Goal: Task Accomplishment & Management: Use online tool/utility

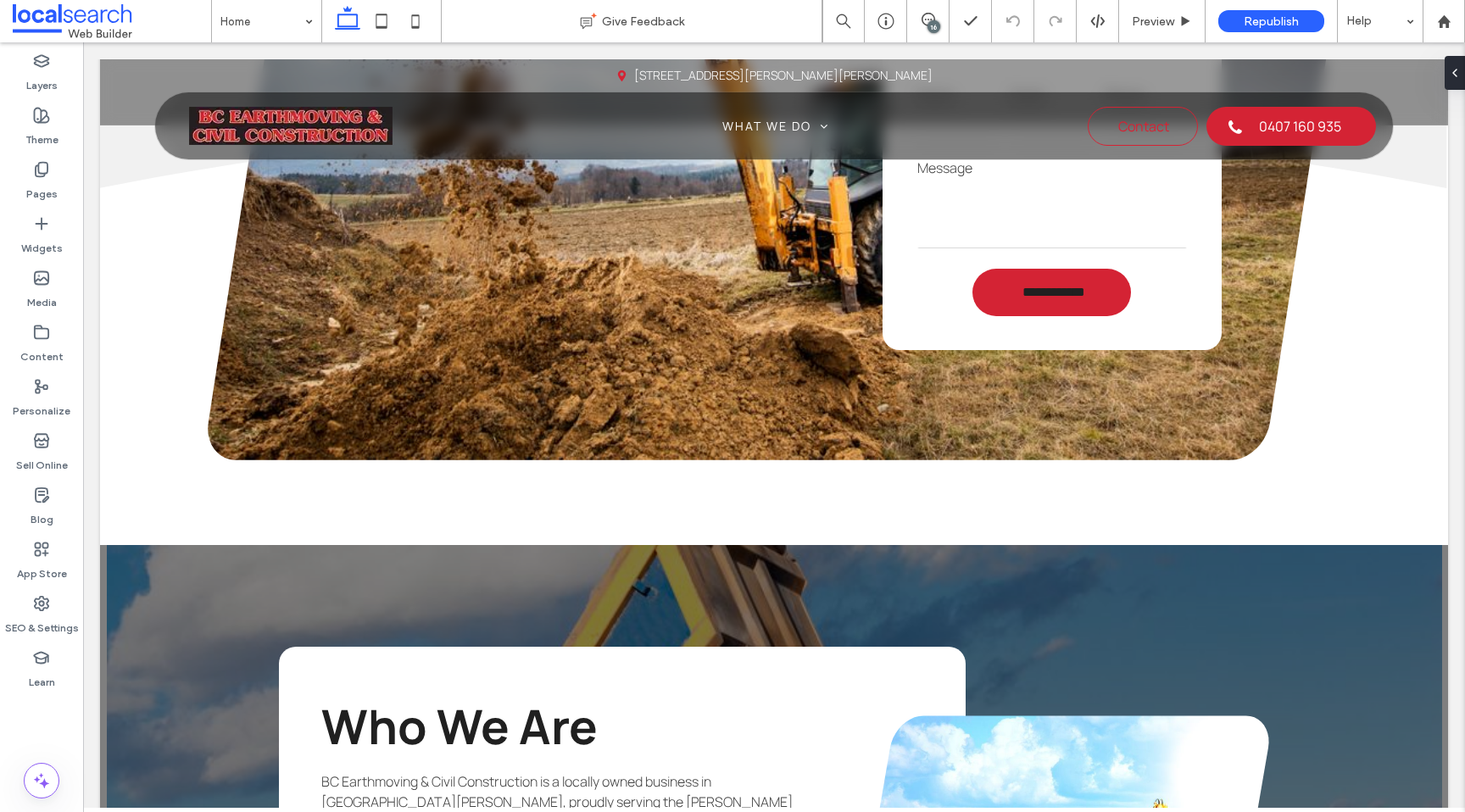
scroll to position [3078, 0]
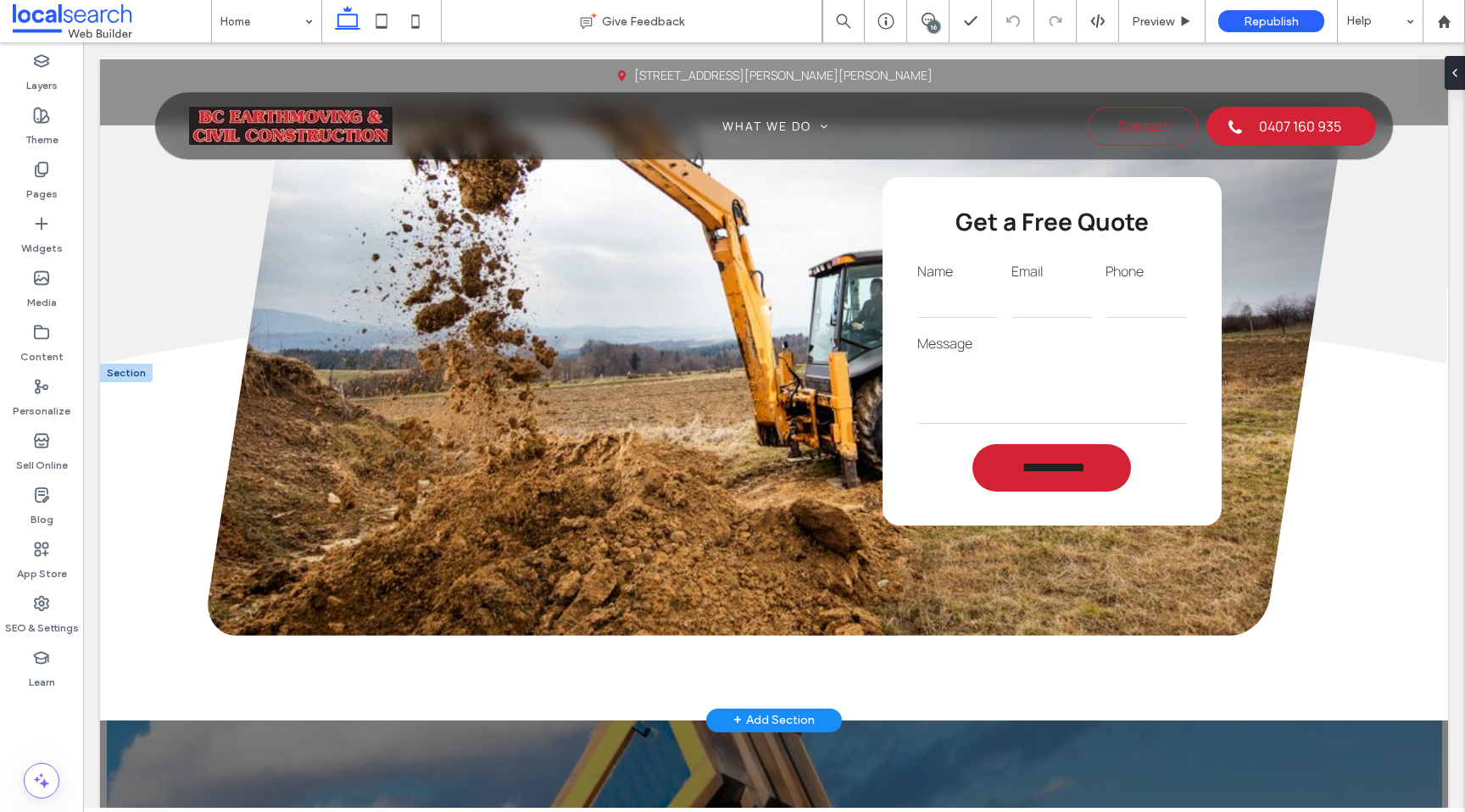
click at [1091, 353] on label "Message" at bounding box center [1052, 343] width 270 height 20
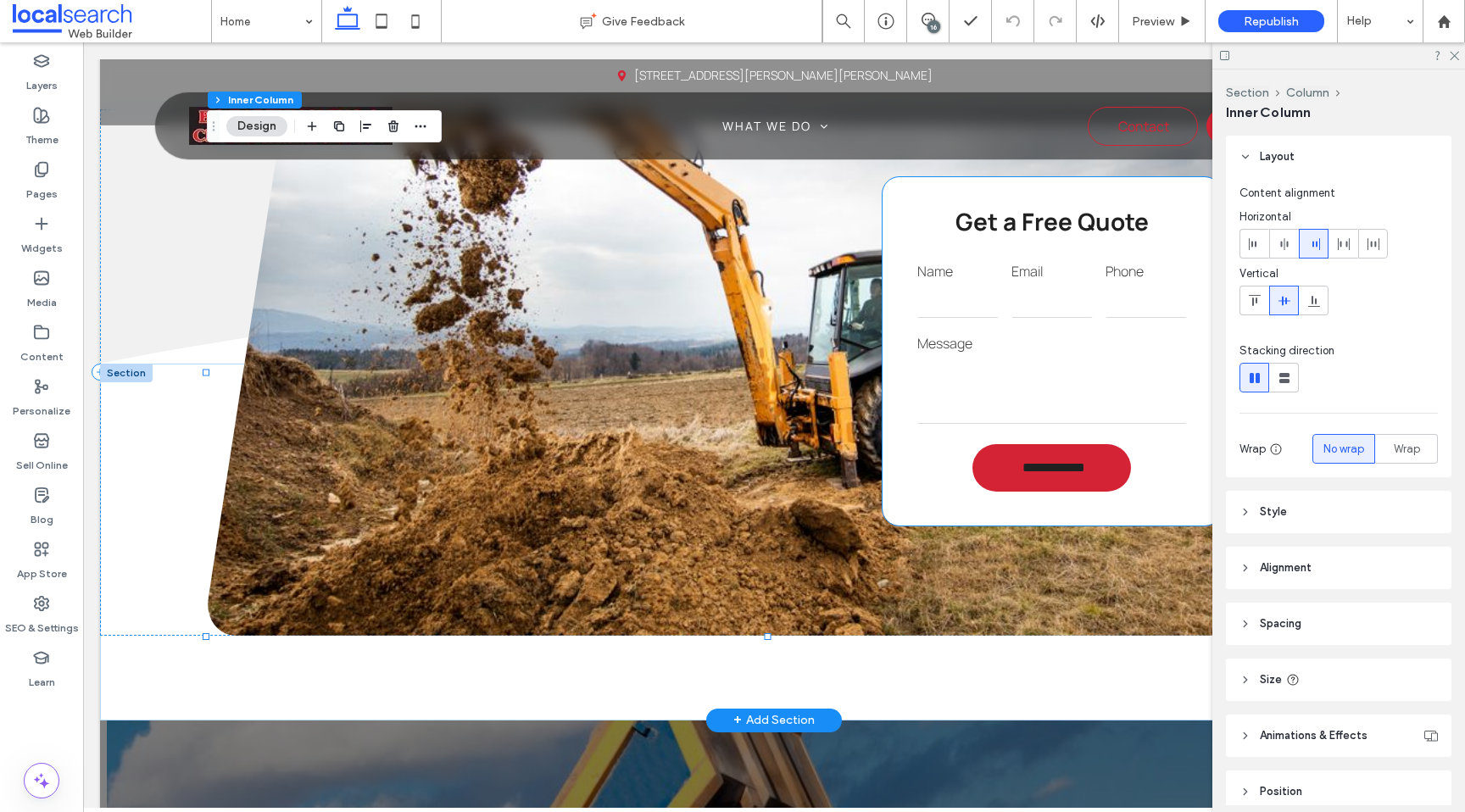
click at [953, 369] on div "Message" at bounding box center [1051, 379] width 282 height 106
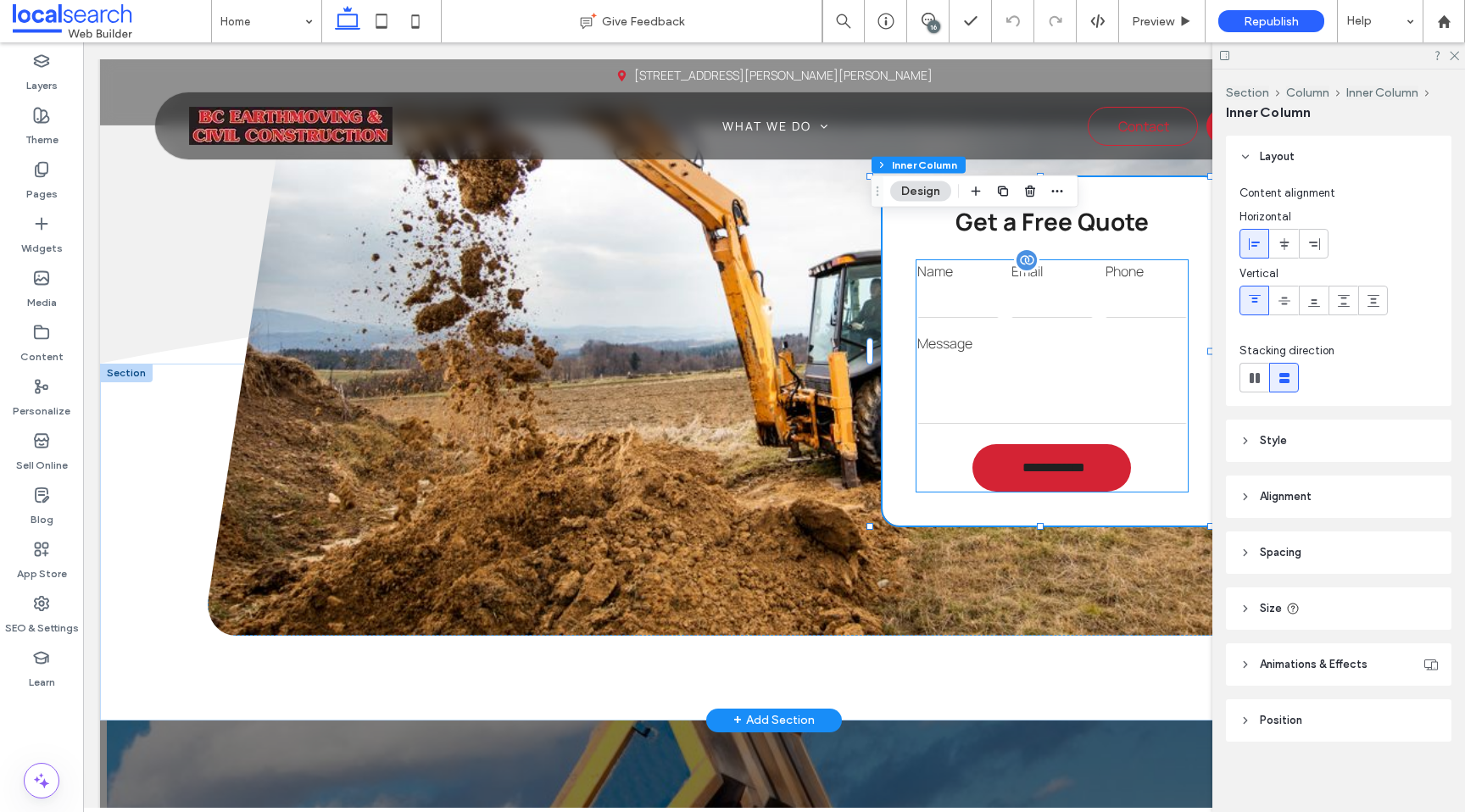
click at [1046, 326] on div "Email" at bounding box center [1052, 290] width 94 height 72
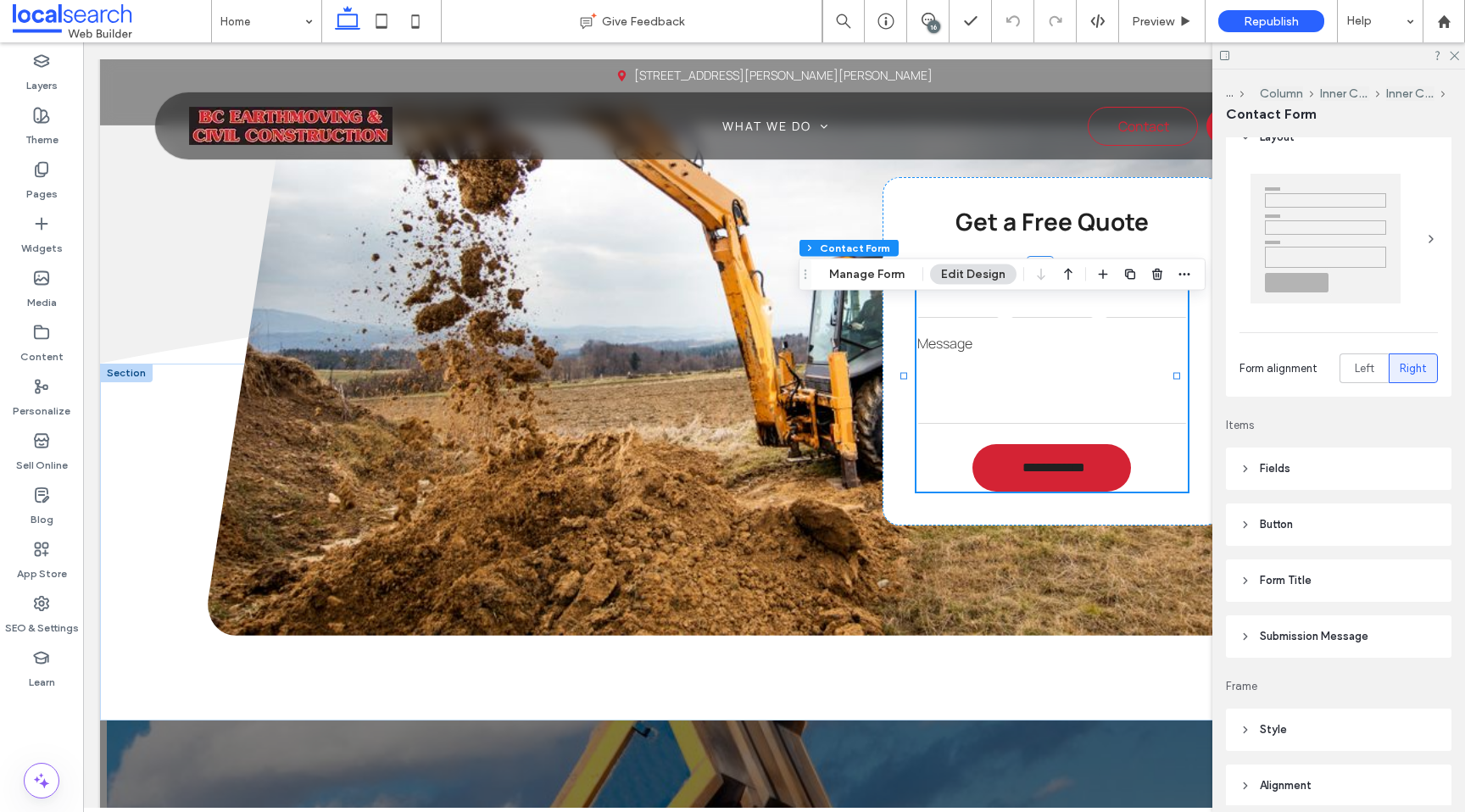
click at [1327, 526] on header "Button" at bounding box center [1339, 524] width 225 height 42
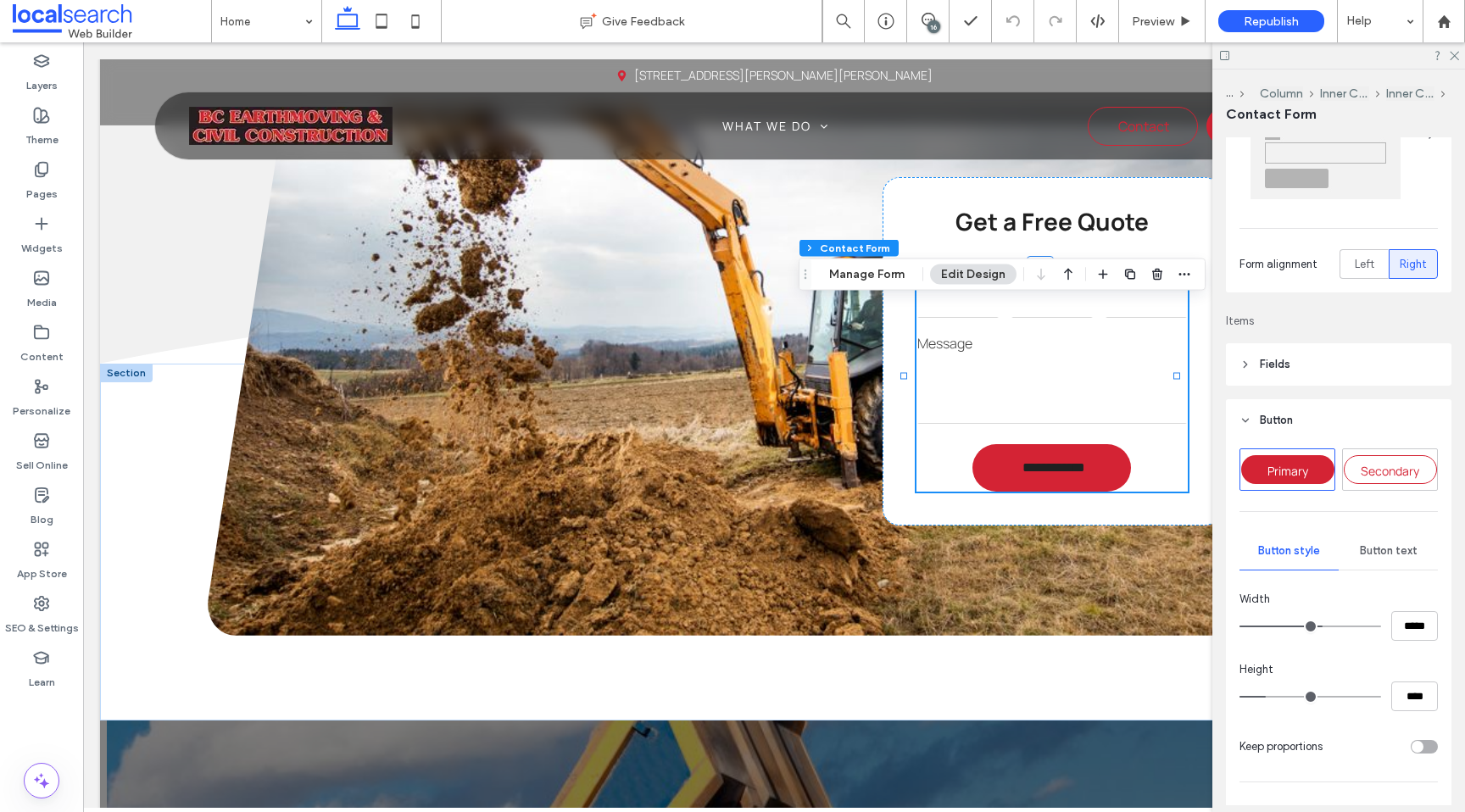
scroll to position [300, 0]
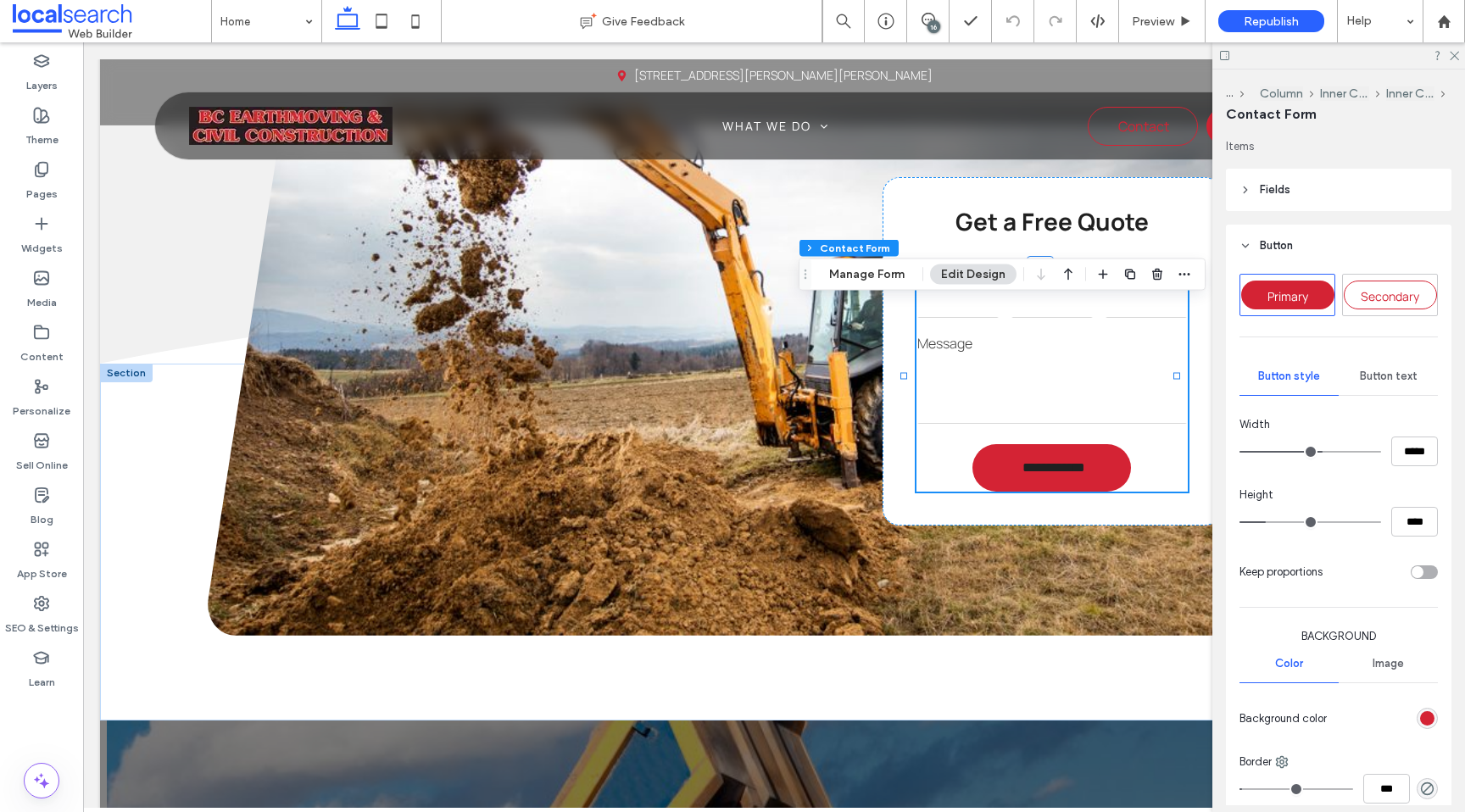
click at [1363, 371] on span "Button text" at bounding box center [1389, 376] width 58 height 13
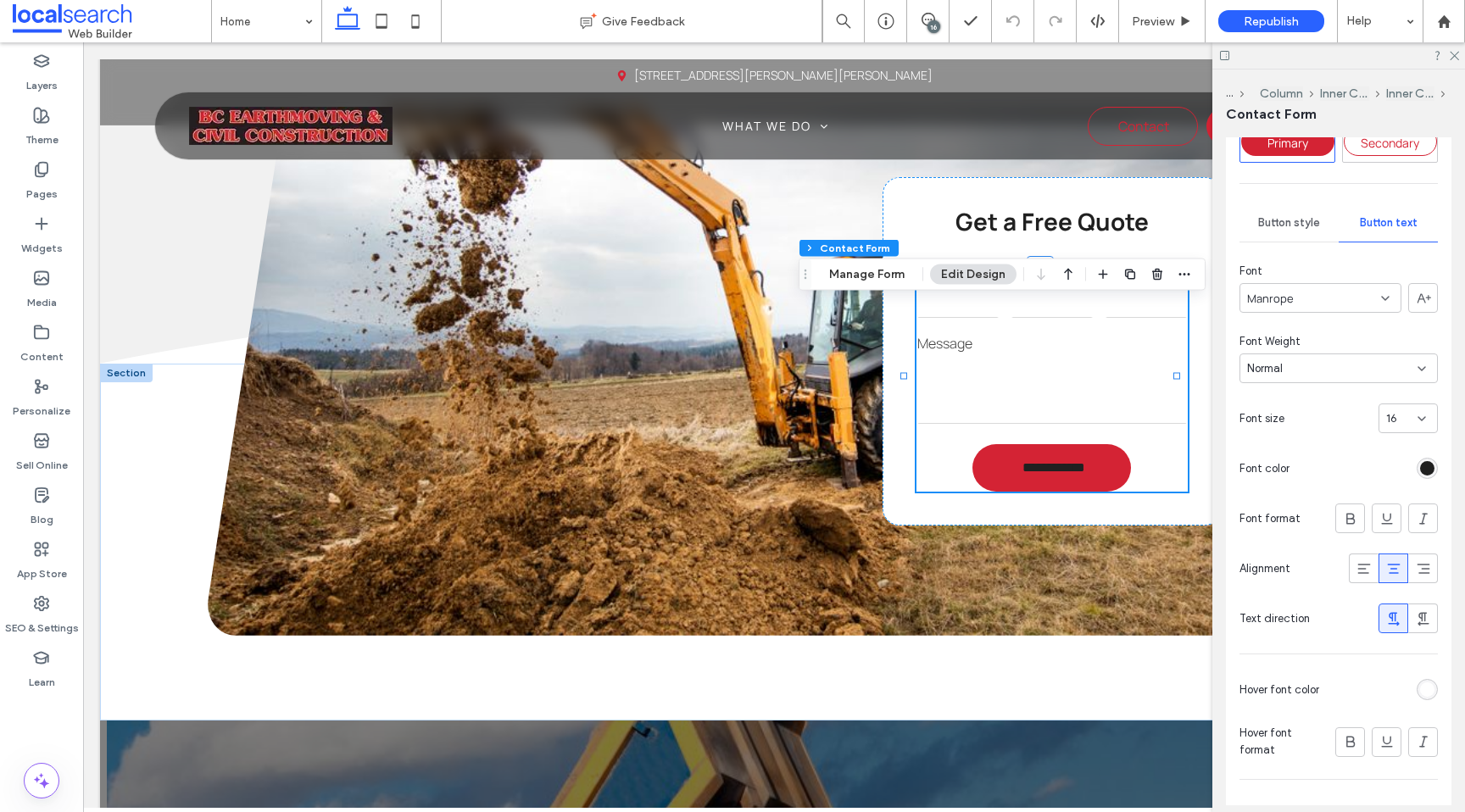
scroll to position [541, 0]
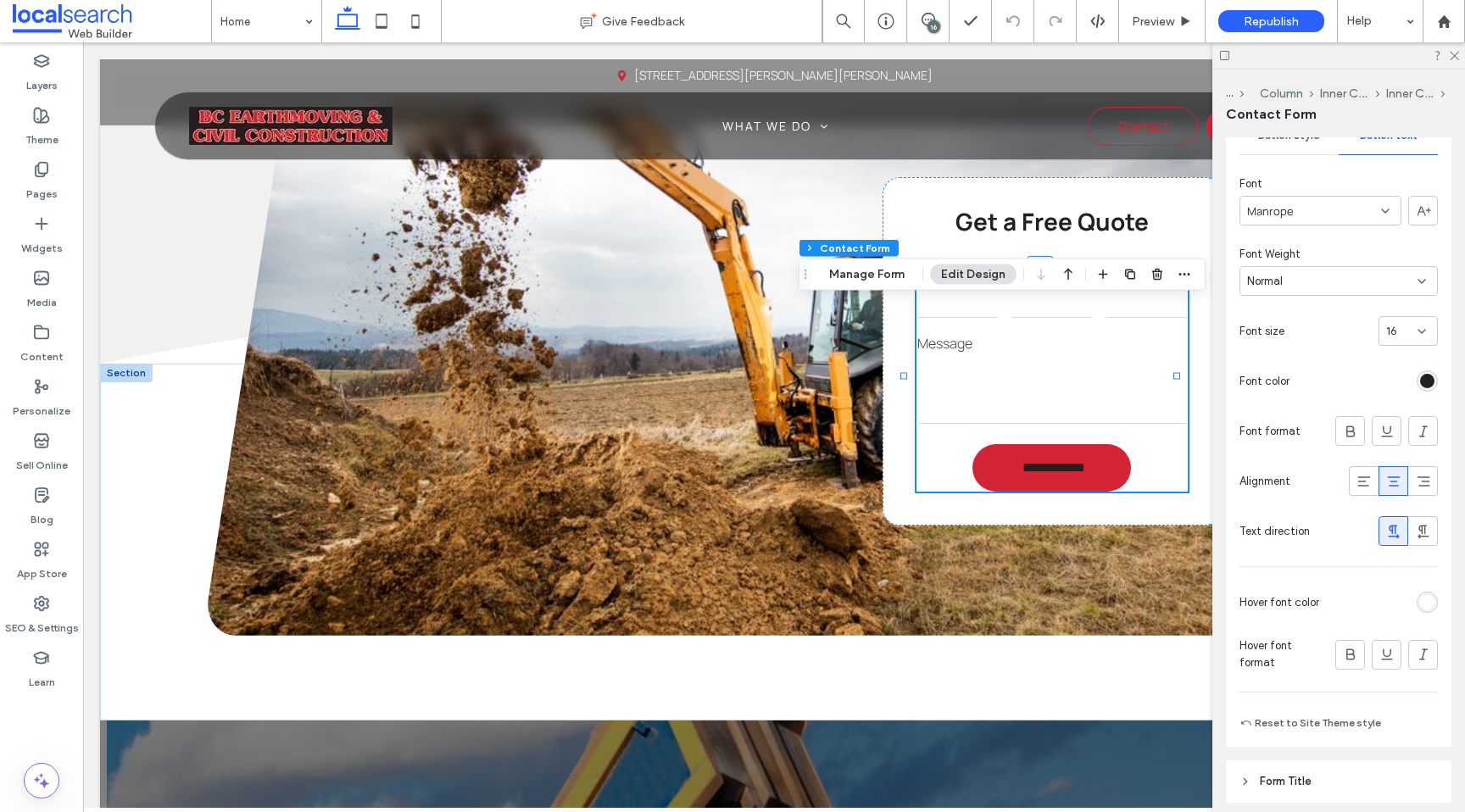
click at [1420, 385] on div "rgb(32, 32, 32)" at bounding box center [1426, 380] width 14 height 14
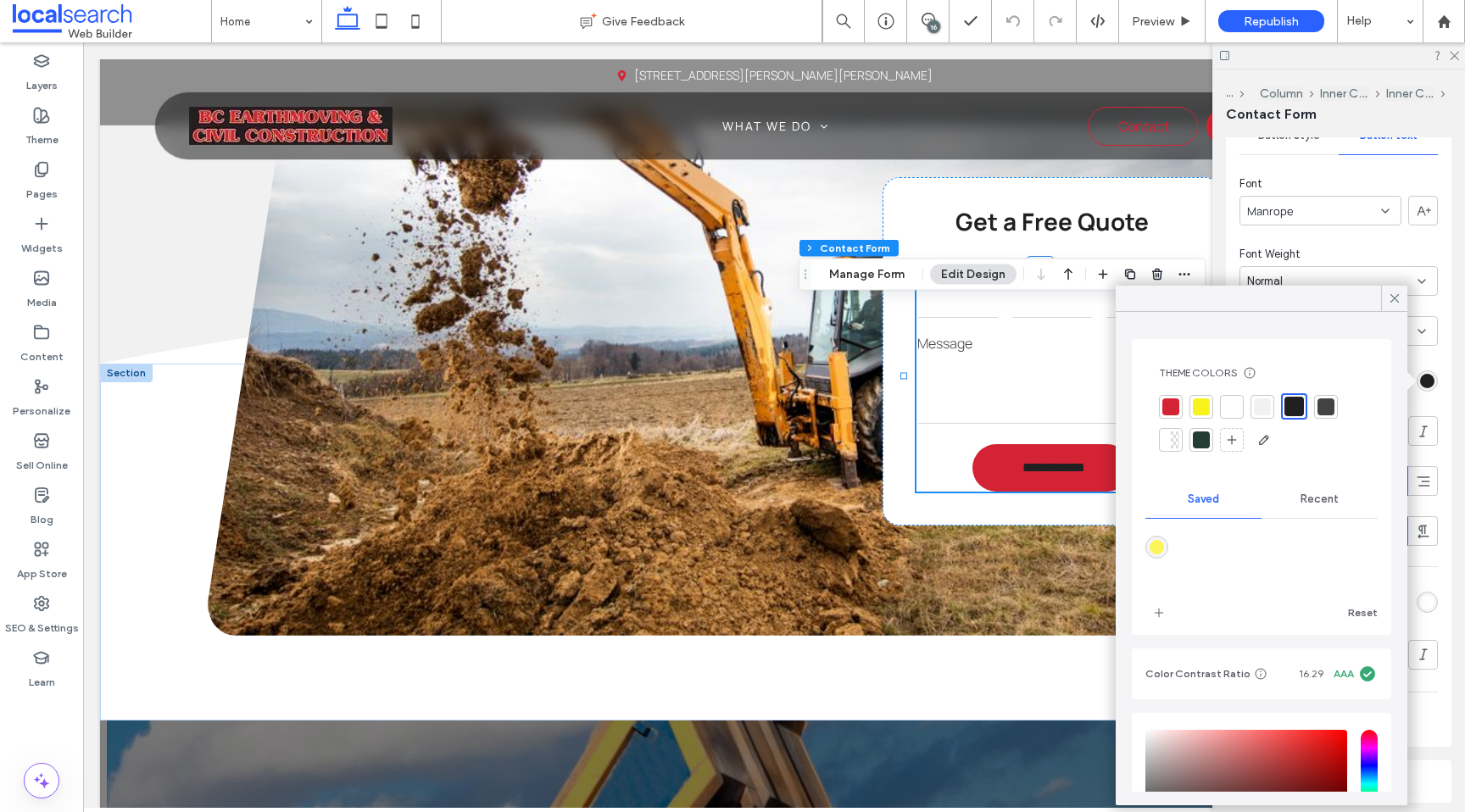
click at [1240, 402] on div at bounding box center [1232, 407] width 17 height 17
click at [1441, 316] on div "Primary Secondary Button style Button text Font Manrope Font Weight Normal Font…" at bounding box center [1339, 386] width 225 height 721
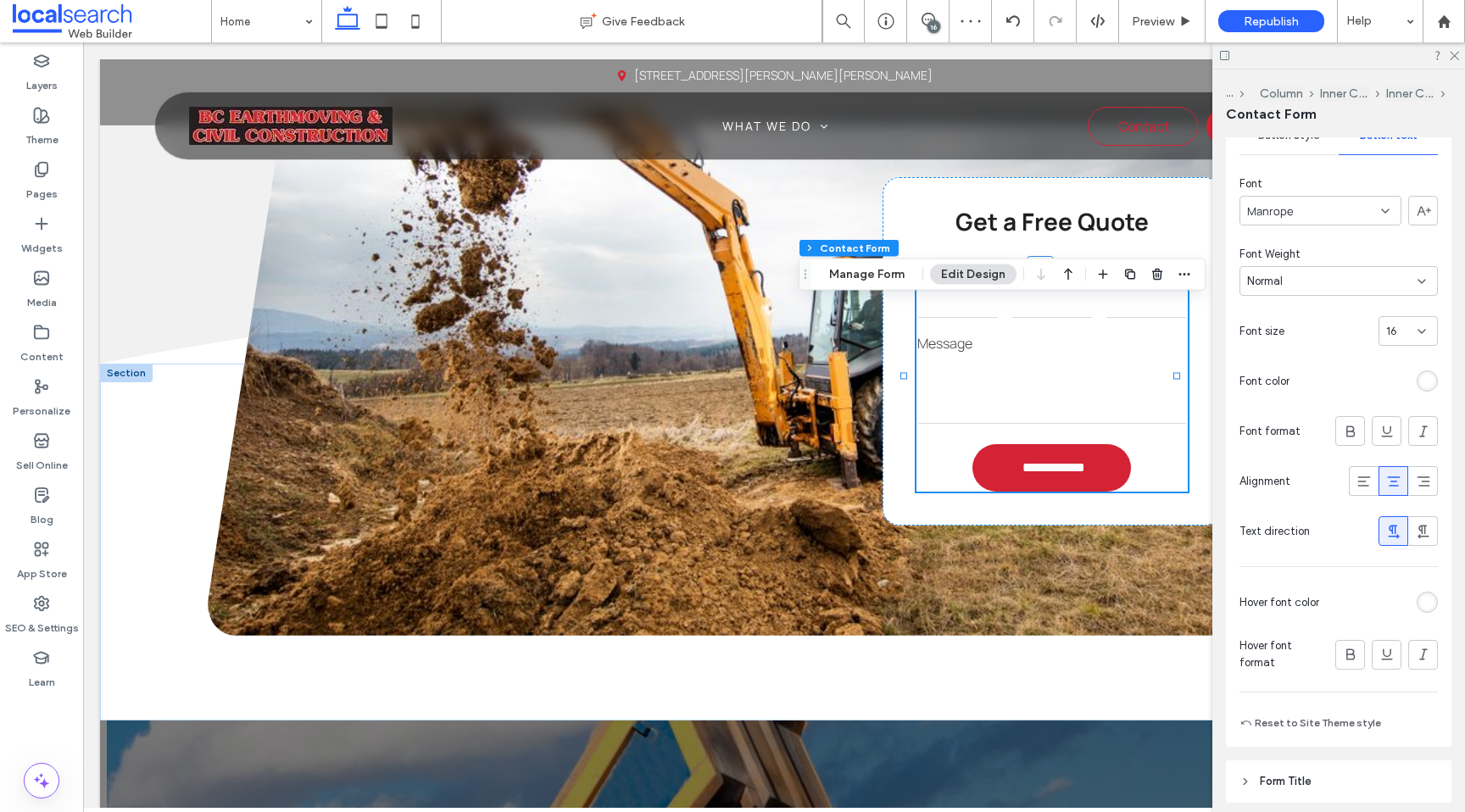
click at [1420, 595] on div "rgb(255, 255, 255)" at bounding box center [1426, 601] width 14 height 14
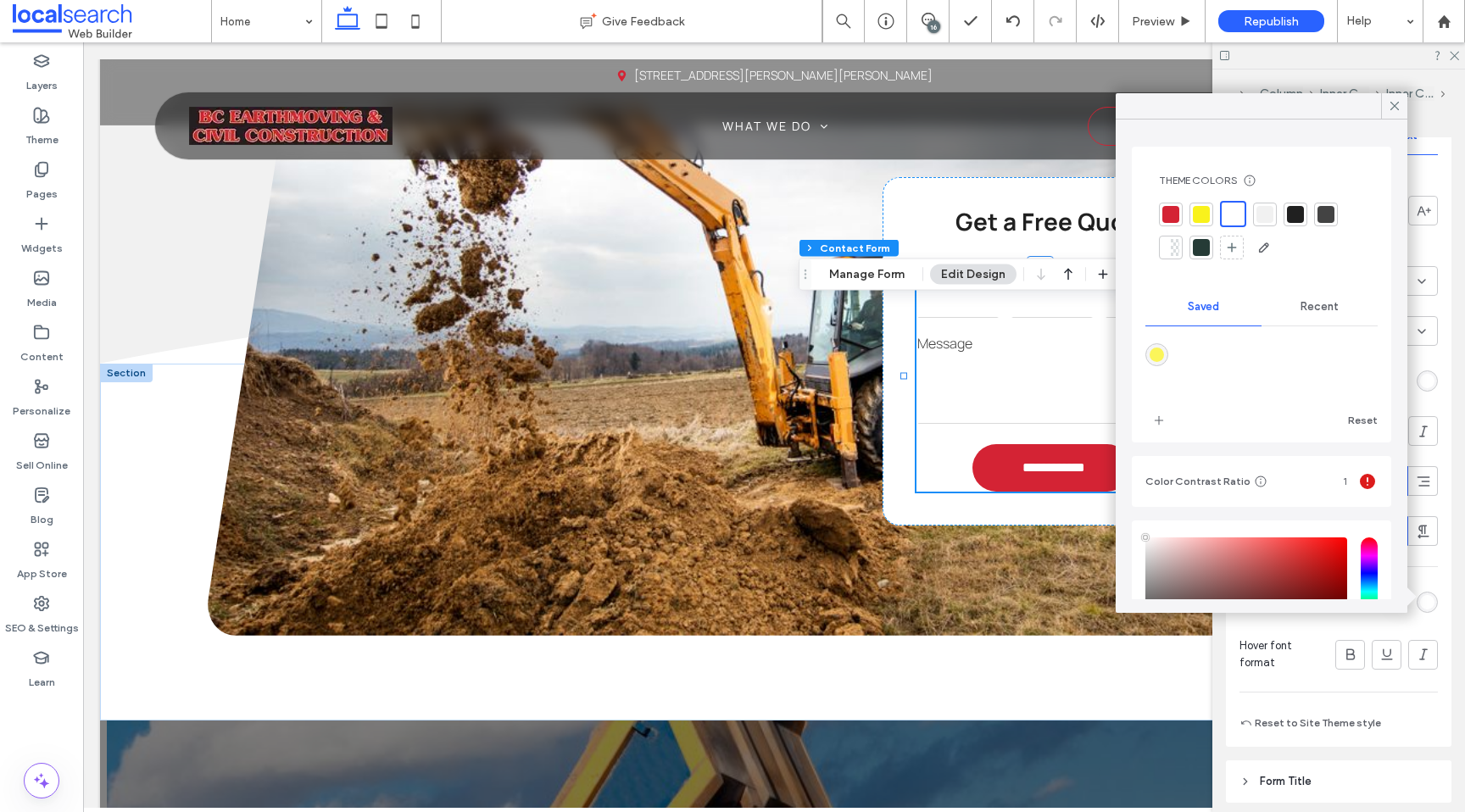
click at [1205, 216] on div at bounding box center [1201, 215] width 17 height 17
drag, startPoint x: 1299, startPoint y: 216, endPoint x: 1267, endPoint y: 238, distance: 38.8
click at [1299, 216] on div at bounding box center [1296, 215] width 17 height 17
drag, startPoint x: 1393, startPoint y: 107, endPoint x: 1410, endPoint y: 95, distance: 20.8
click at [1394, 106] on use at bounding box center [1395, 106] width 9 height 9
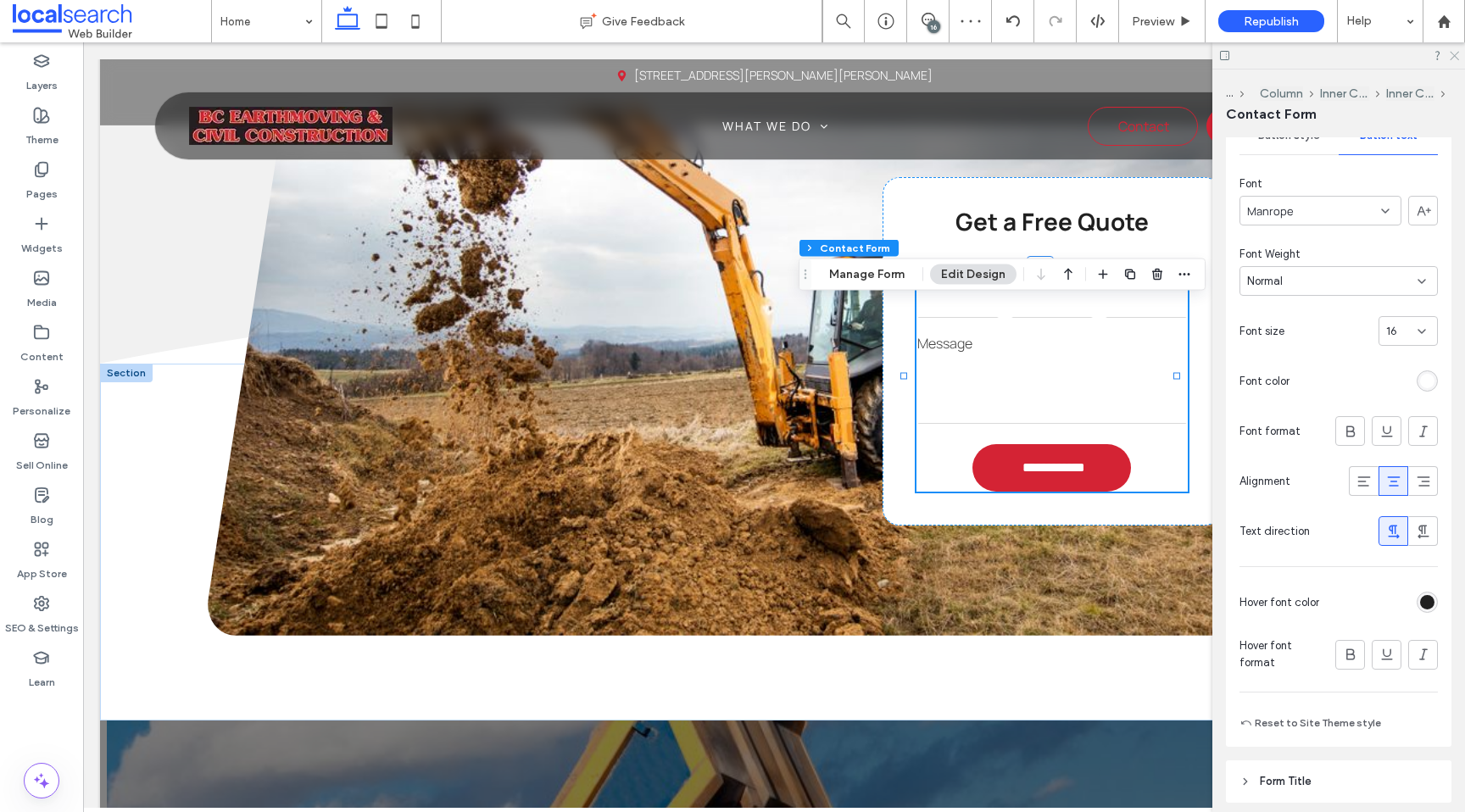
drag, startPoint x: 1452, startPoint y: 55, endPoint x: 1352, endPoint y: 15, distance: 107.7
click at [1452, 55] on icon at bounding box center [1452, 54] width 11 height 11
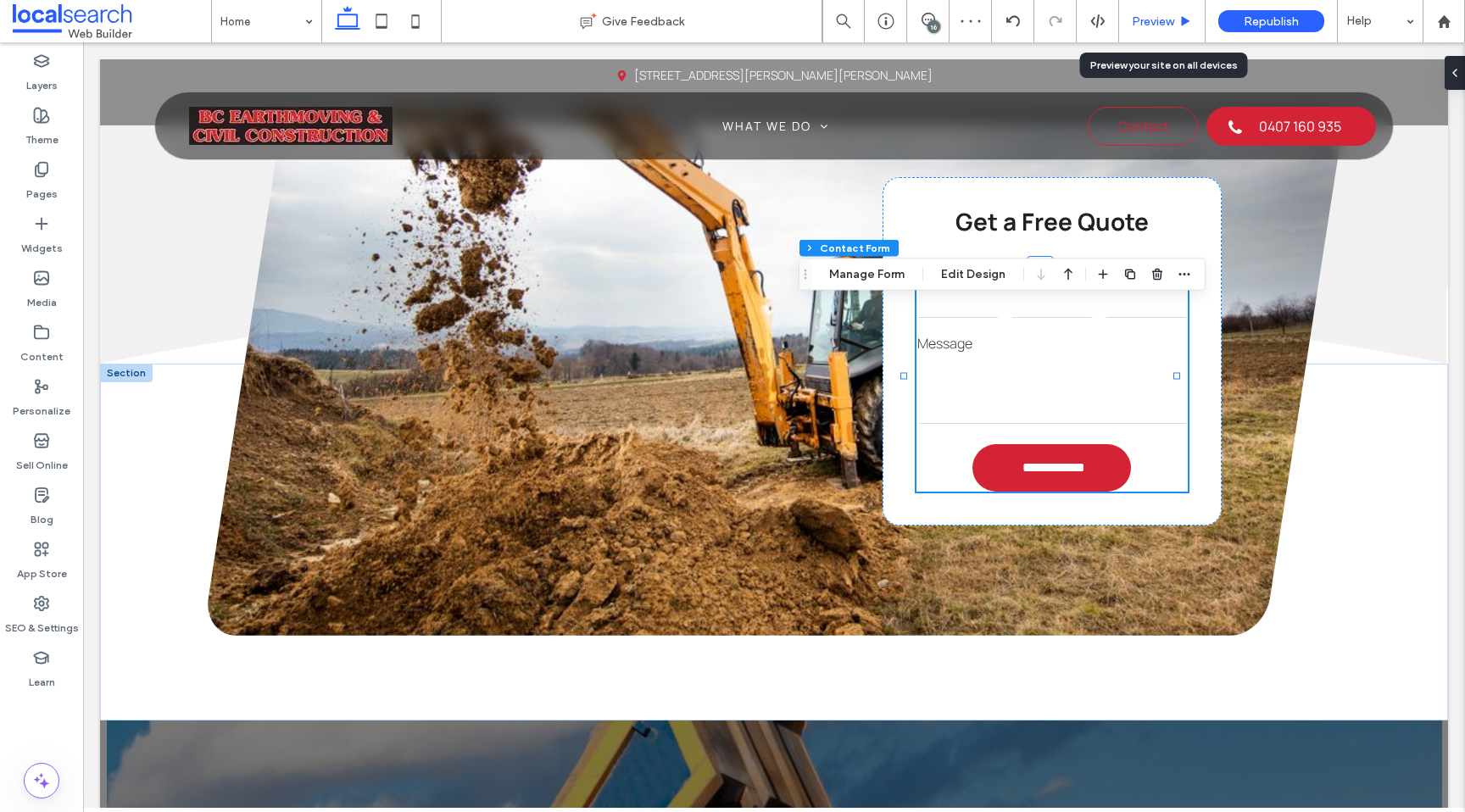
click at [1178, 16] on div "Preview" at bounding box center [1162, 21] width 86 height 14
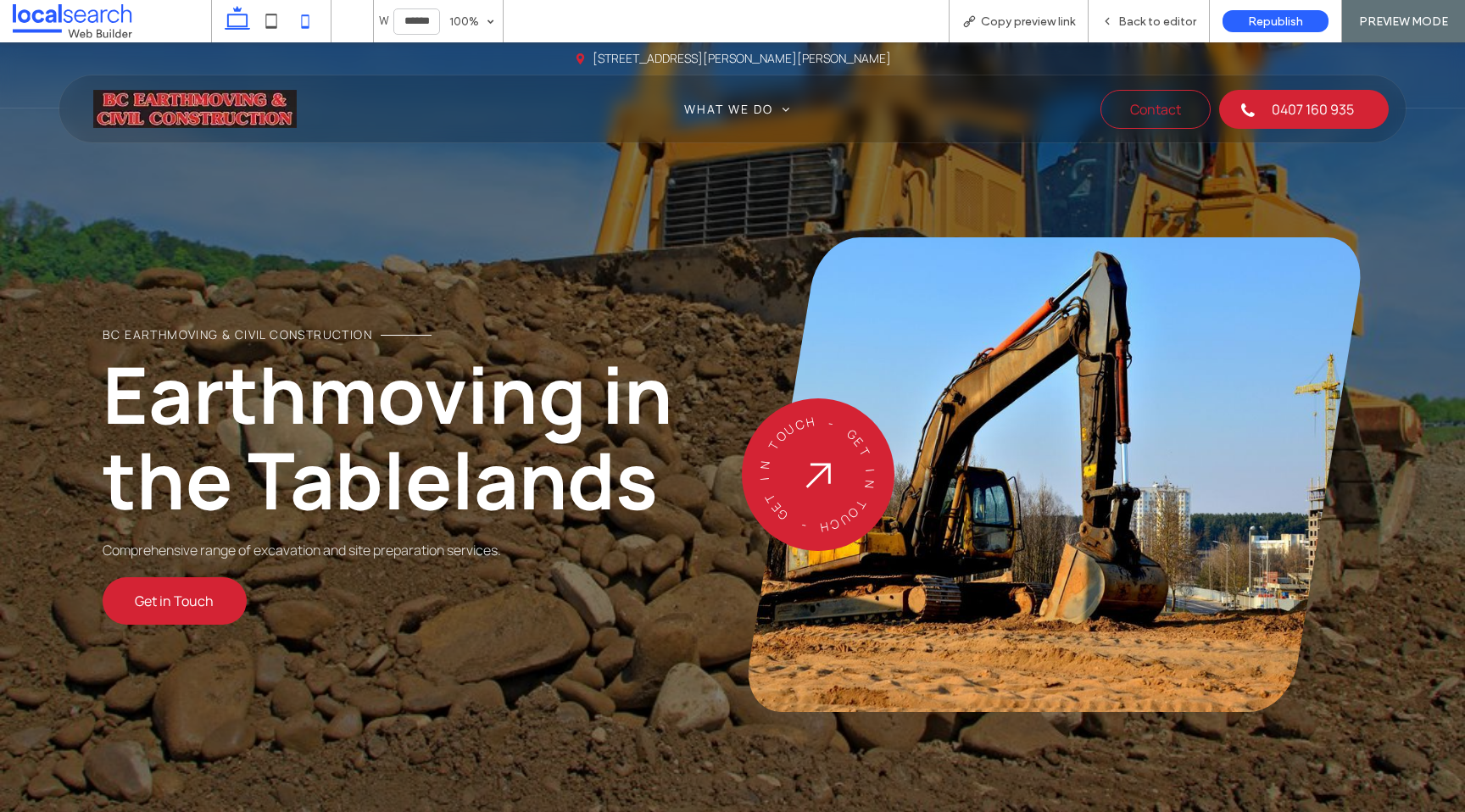
click at [299, 26] on icon at bounding box center [304, 20] width 34 height 34
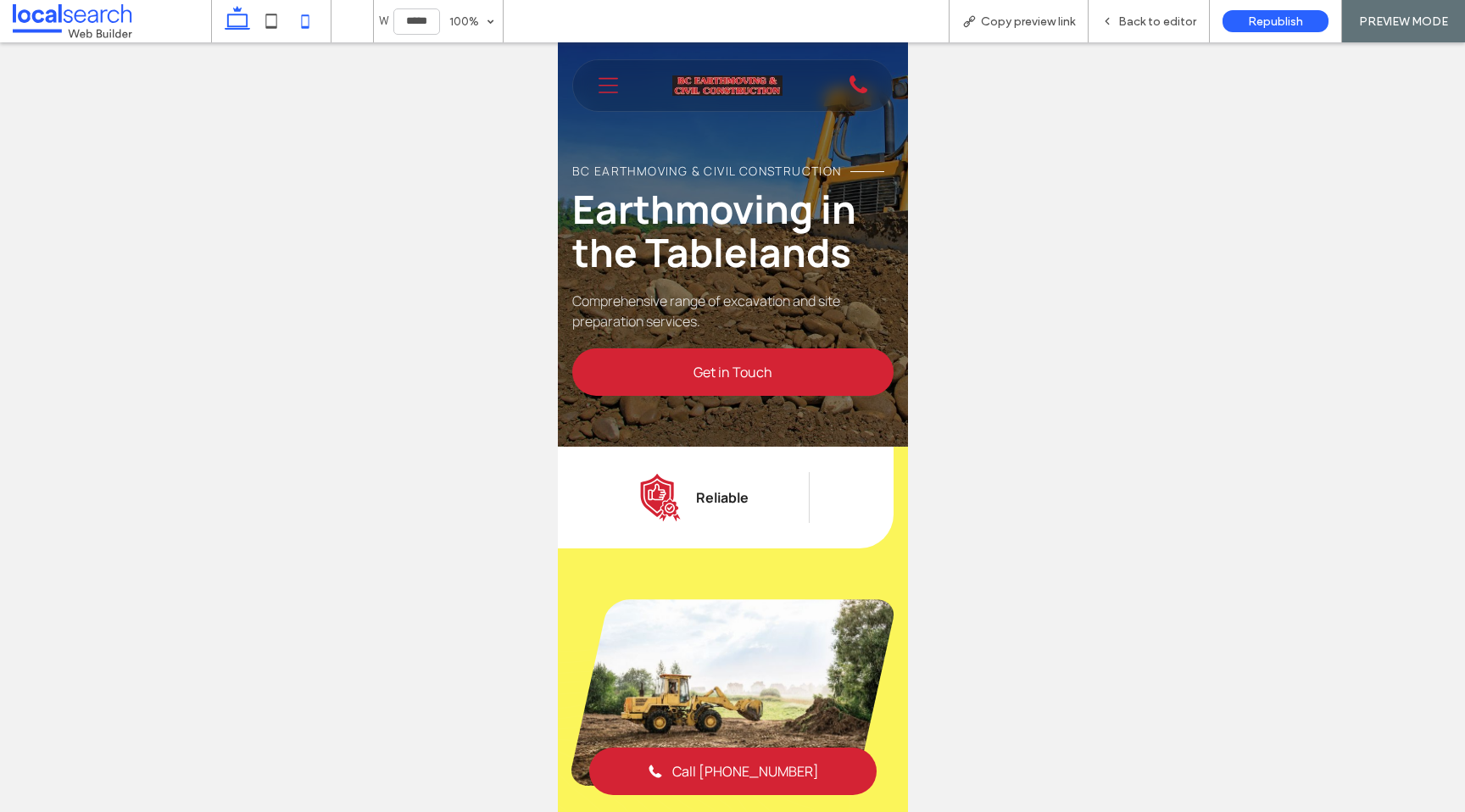
click at [244, 15] on icon at bounding box center [237, 20] width 34 height 34
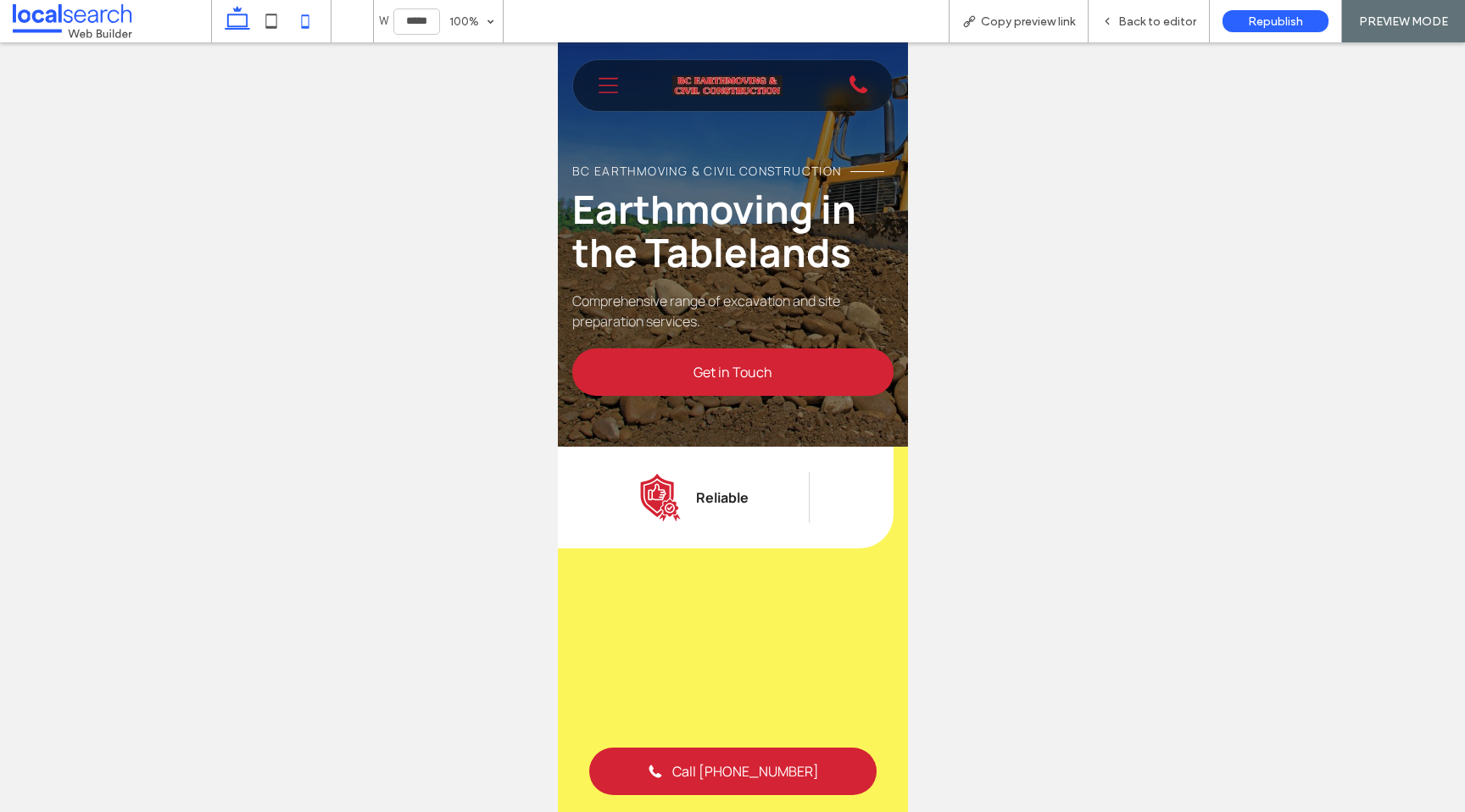
type input "******"
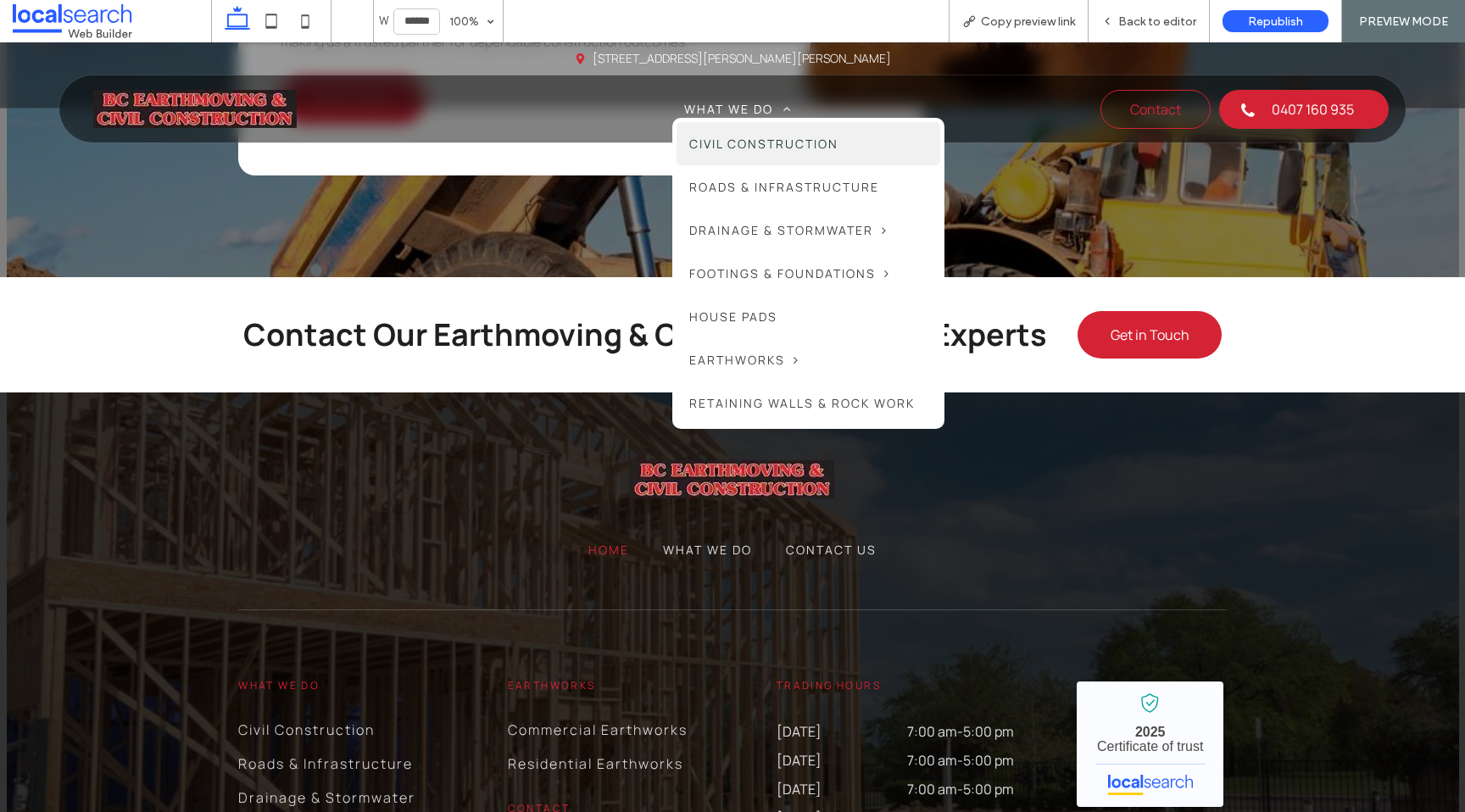
click at [737, 158] on link "Civil Construction" at bounding box center [809, 143] width 264 height 43
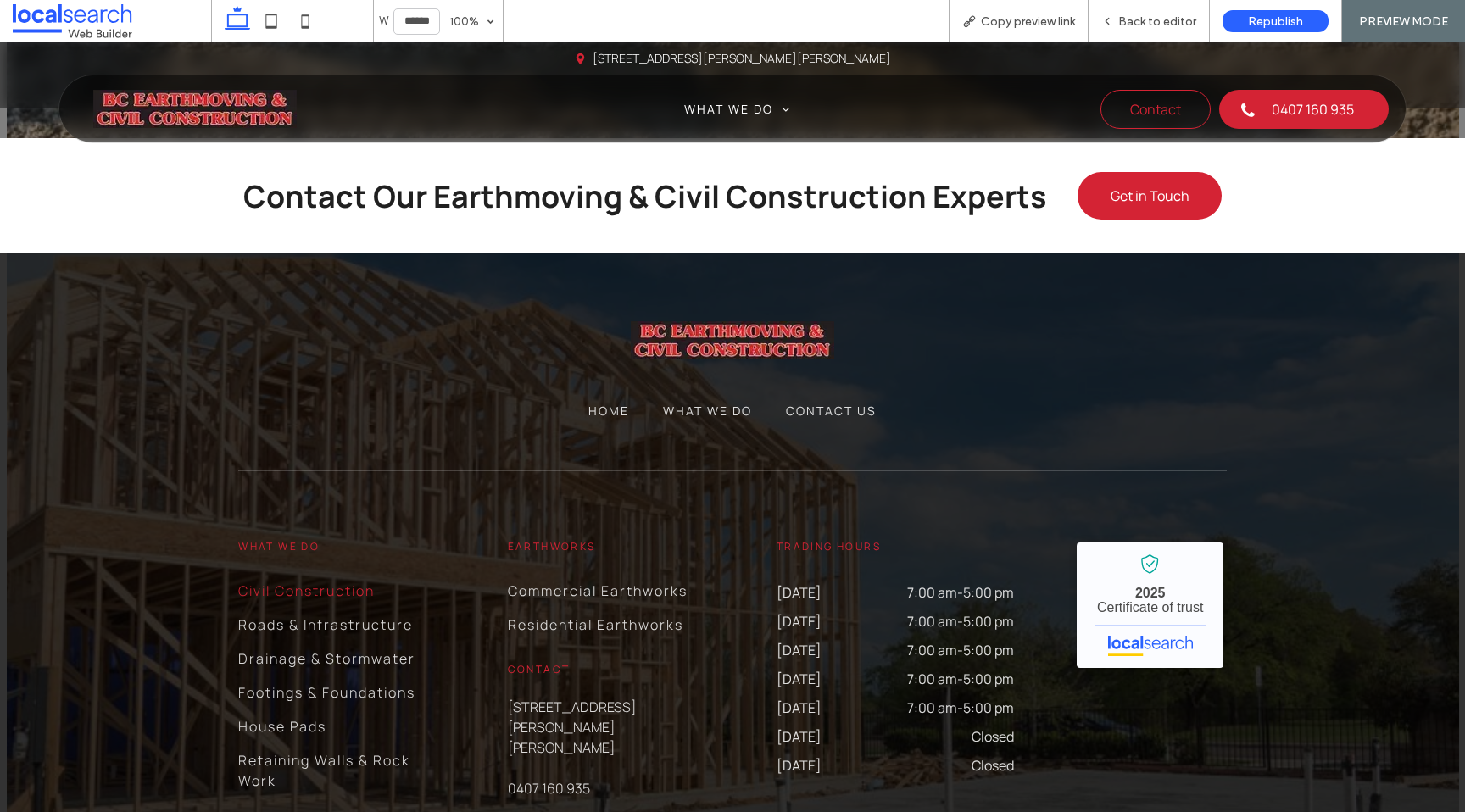
scroll to position [3082, 0]
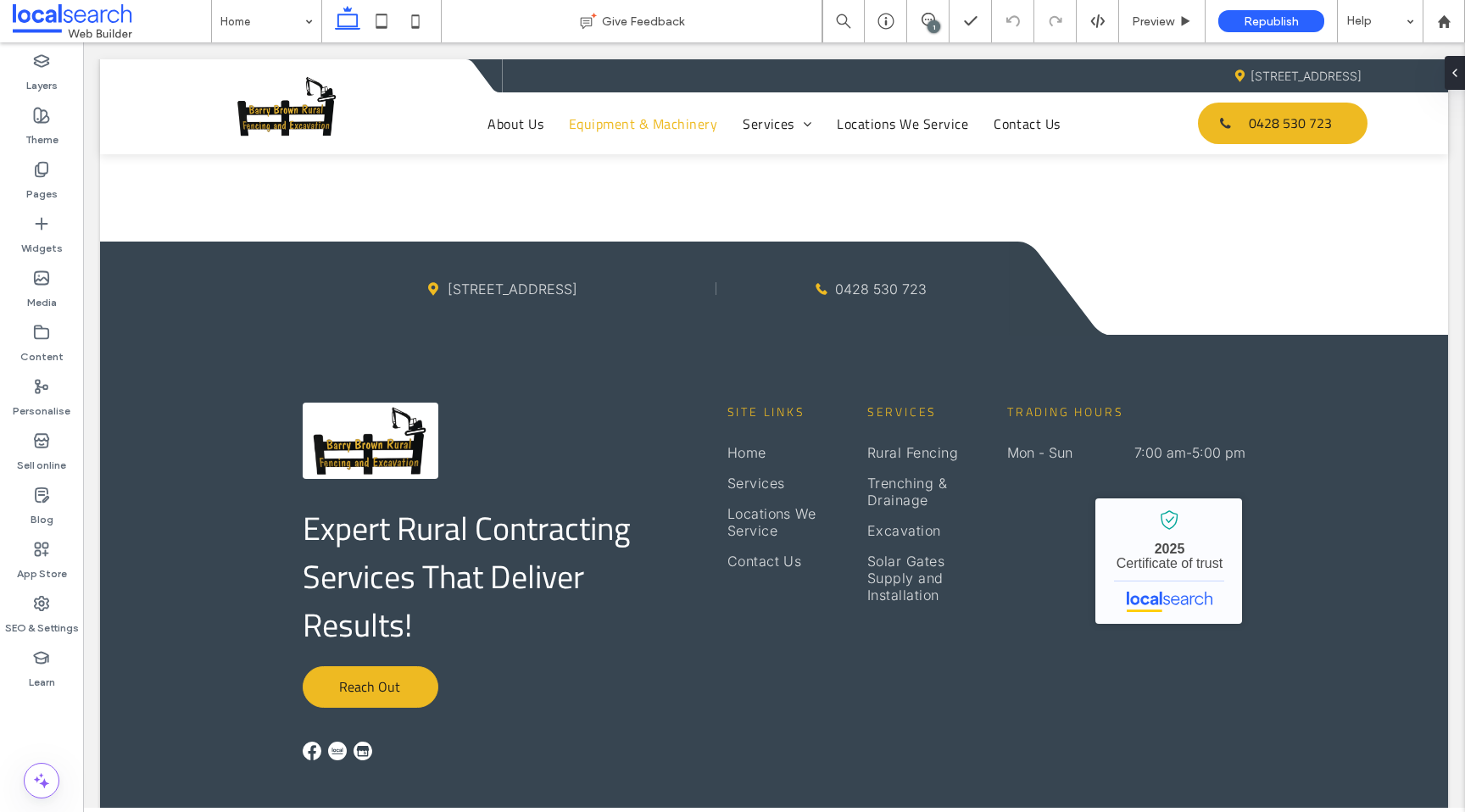
scroll to position [5695, 0]
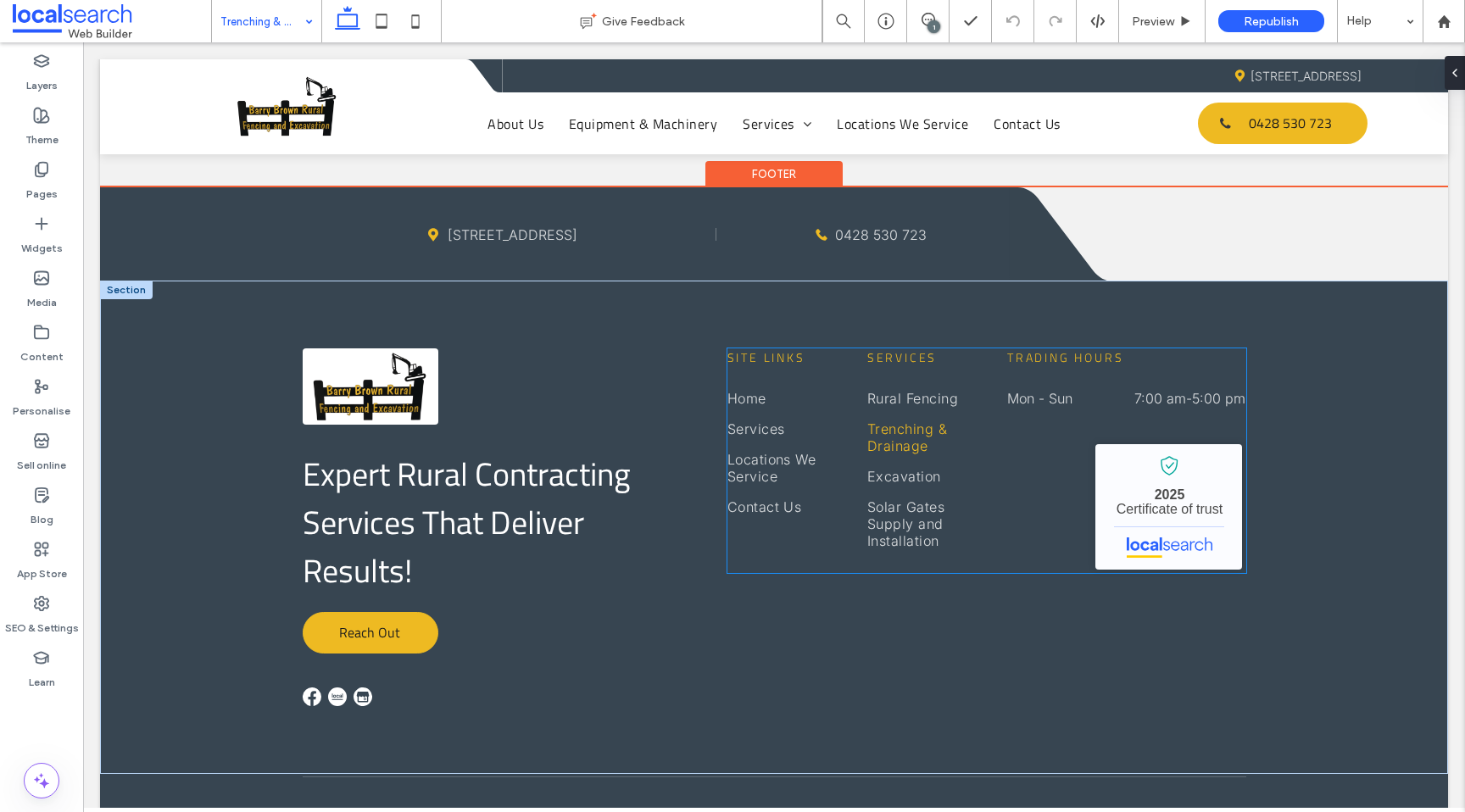
click at [887, 348] on span "Services" at bounding box center [902, 357] width 69 height 17
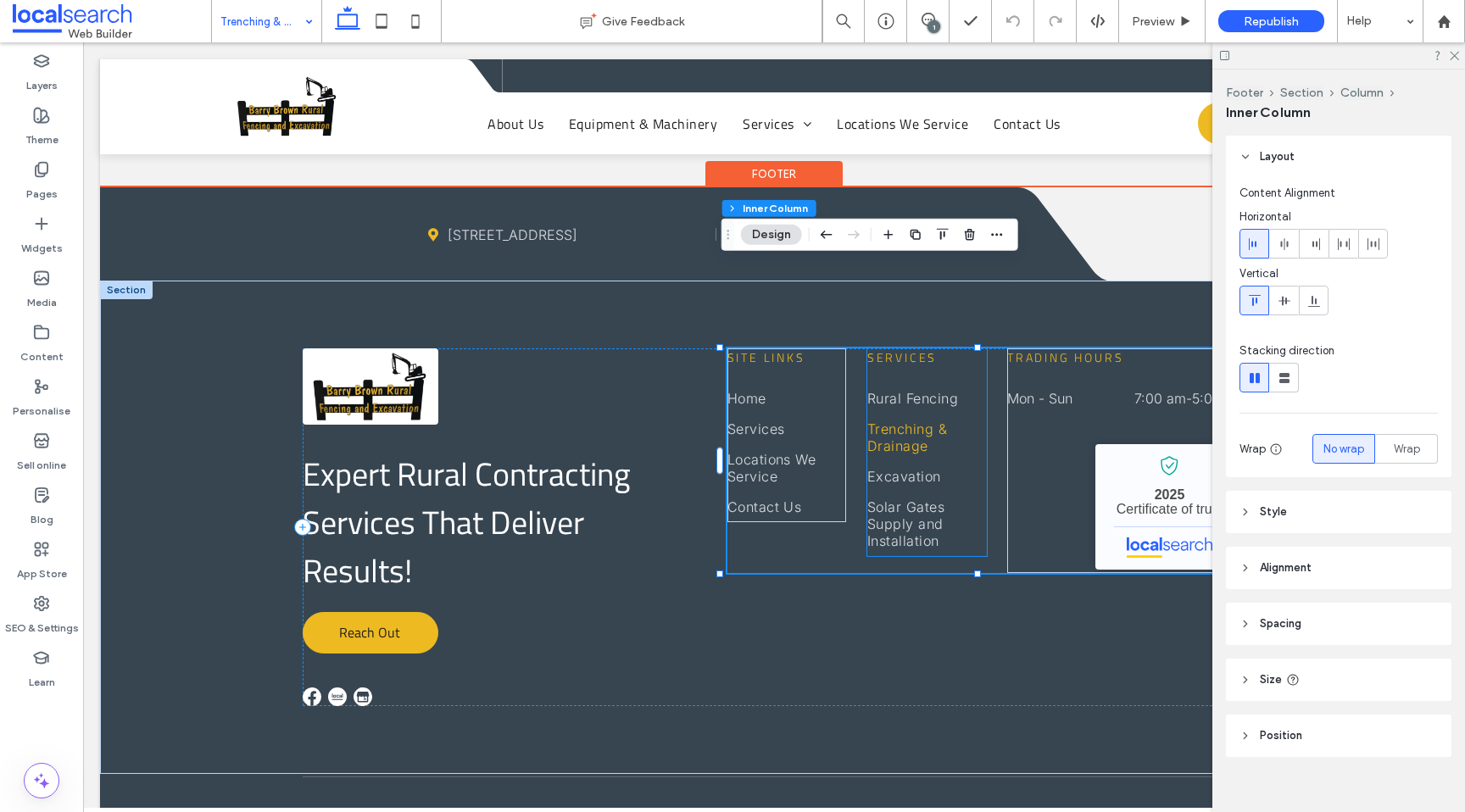
click at [906, 348] on span "Services" at bounding box center [902, 357] width 69 height 17
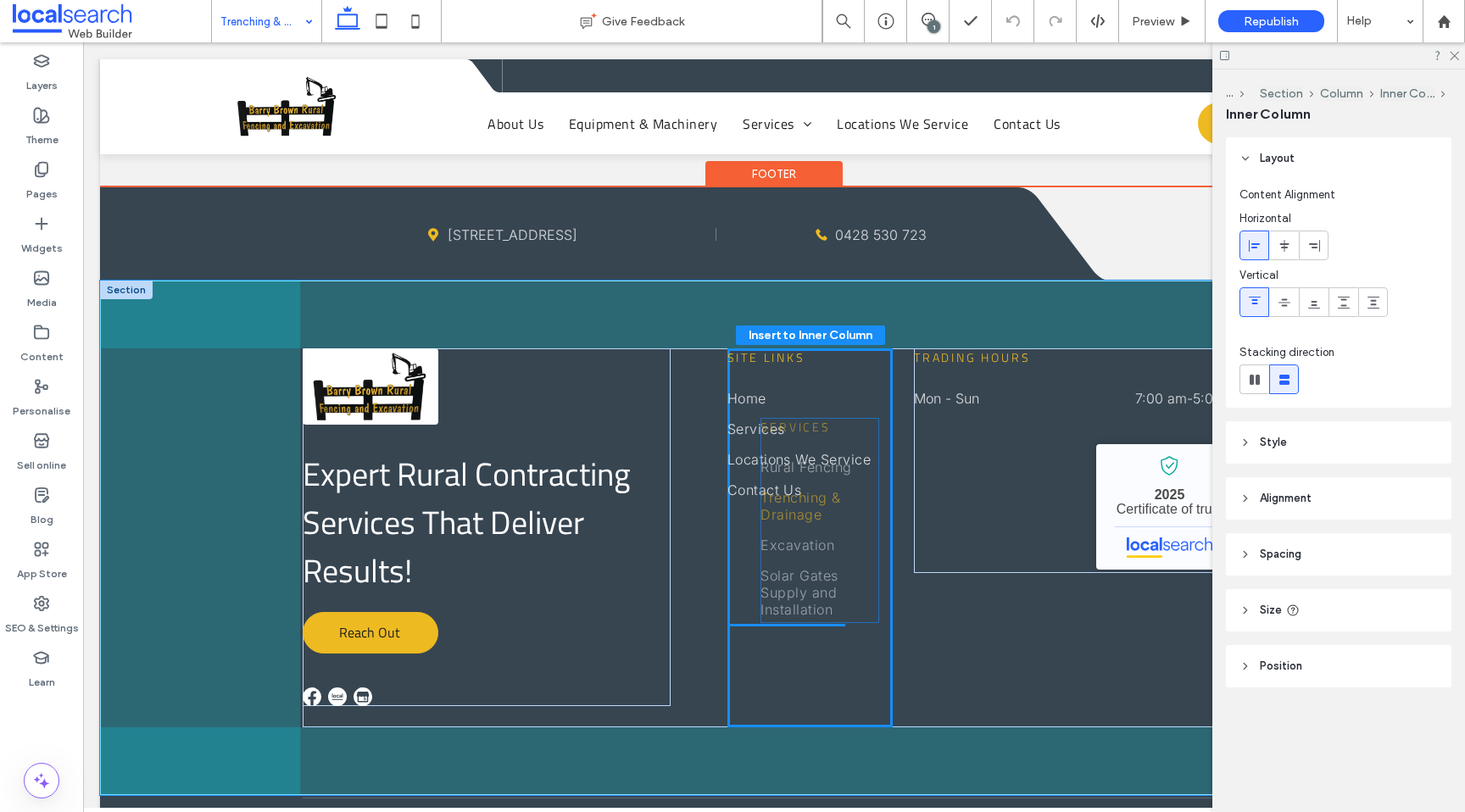
drag, startPoint x: 898, startPoint y: 271, endPoint x: 798, endPoint y: 425, distance: 183.6
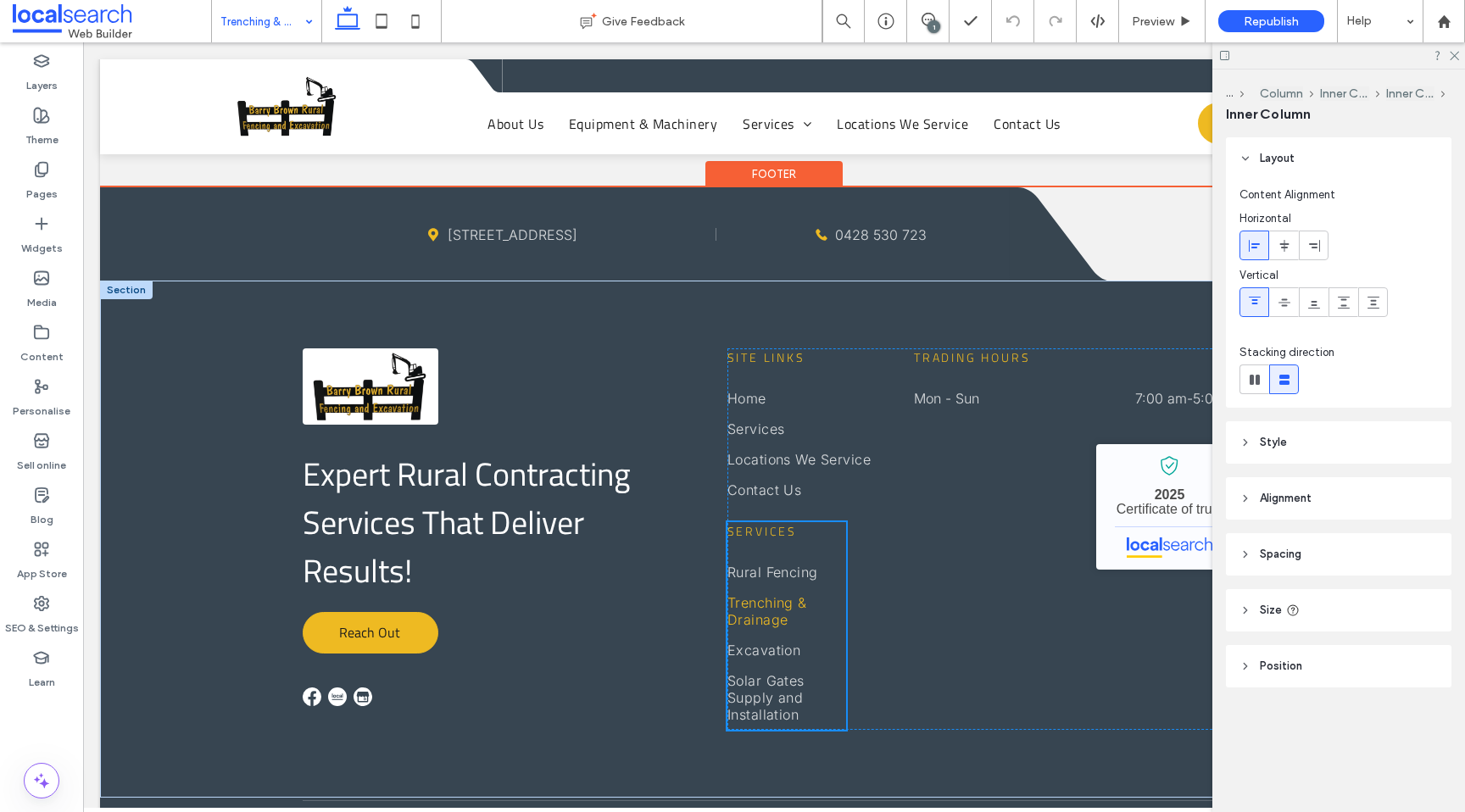
type input "**"
type input "****"
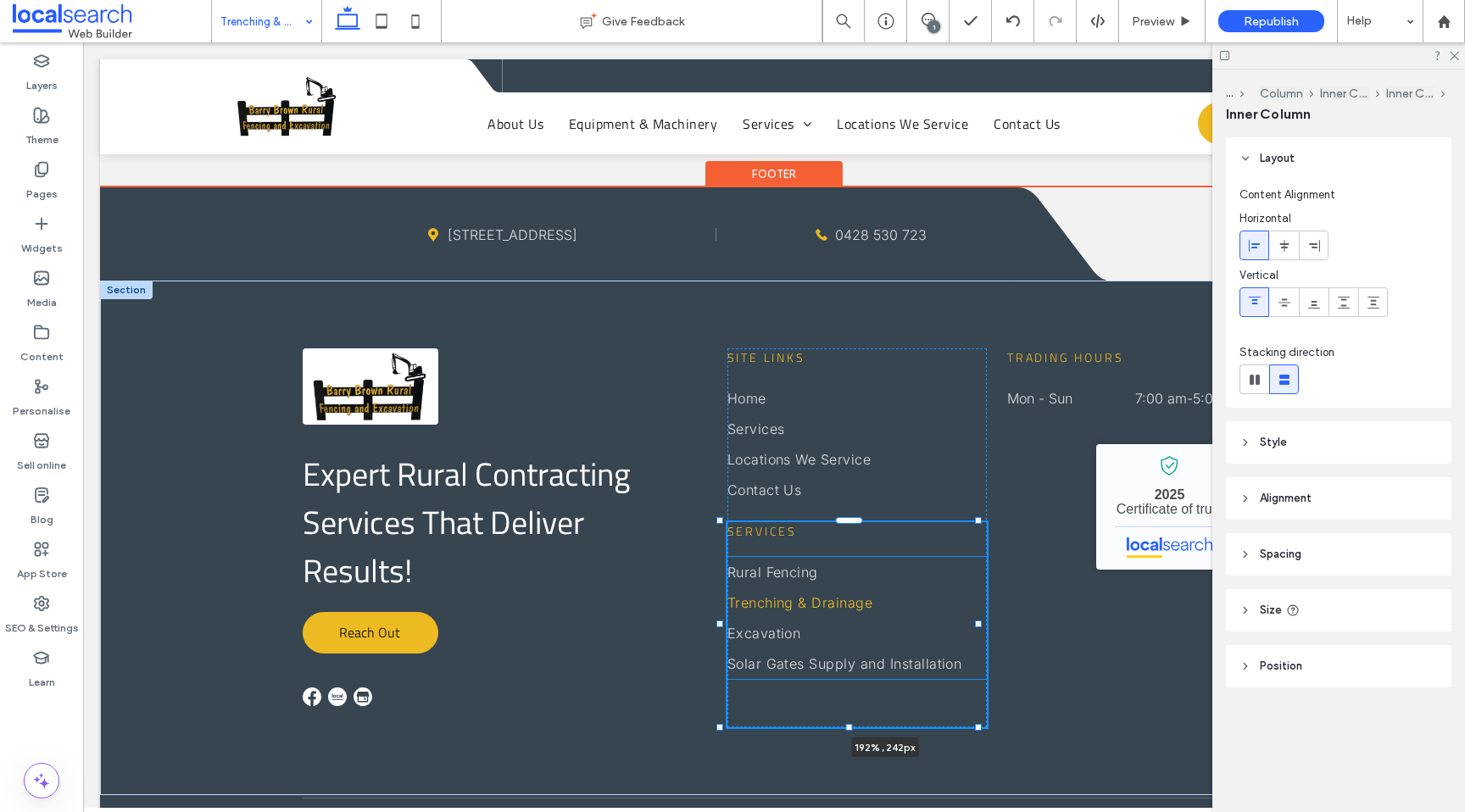
drag, startPoint x: 837, startPoint y: 536, endPoint x: 1036, endPoint y: 521, distance: 199.6
click at [1036, 521] on div "Expert Rural Contracting Services That Deliver Results! Reach Out Site links Ho…" at bounding box center [774, 538] width 1349 height 515
type input "***"
type input "*****"
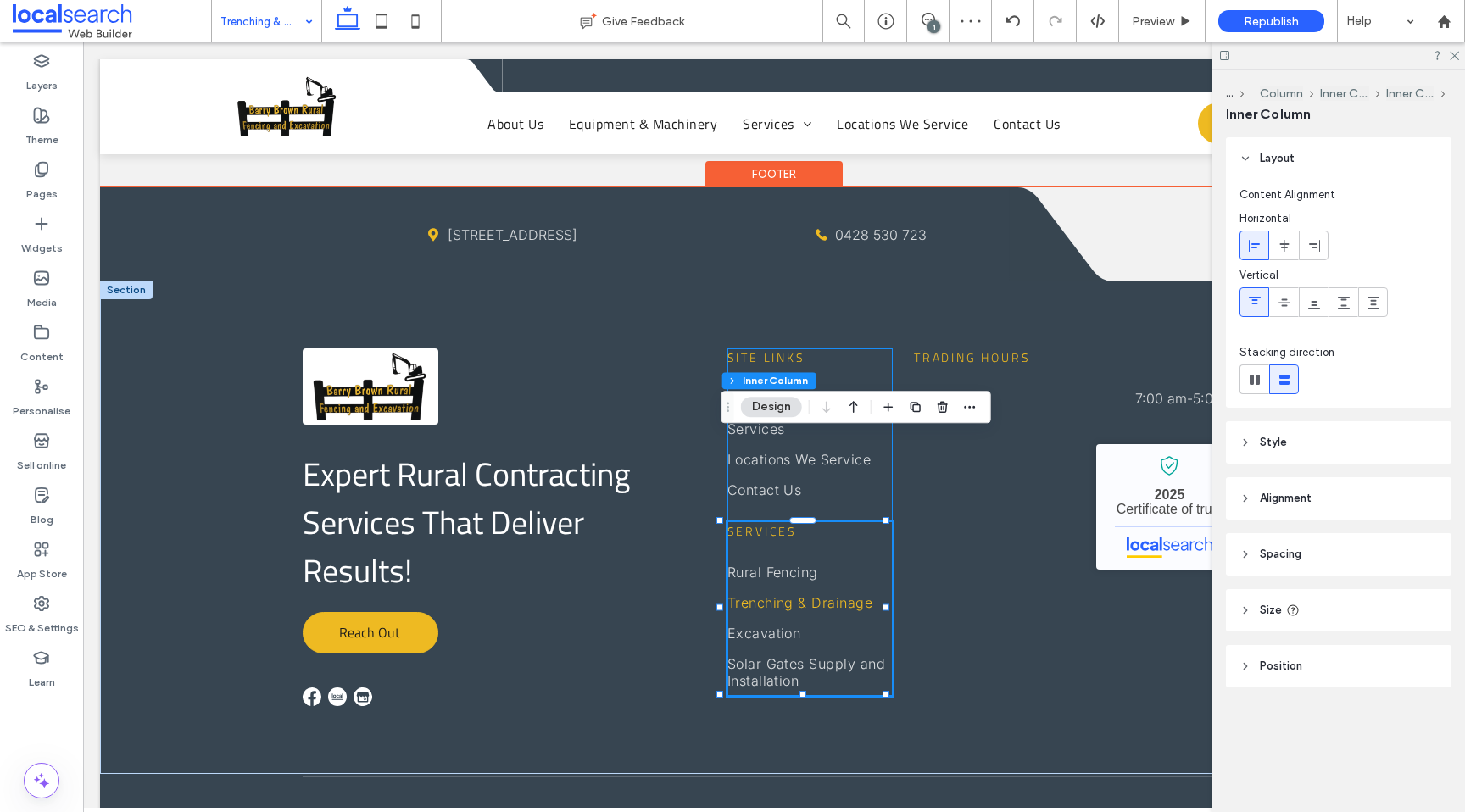
click at [867, 348] on div "Site links Home Services Locations We Service Contact Us Services Rural Fencing…" at bounding box center [810, 521] width 167 height 347
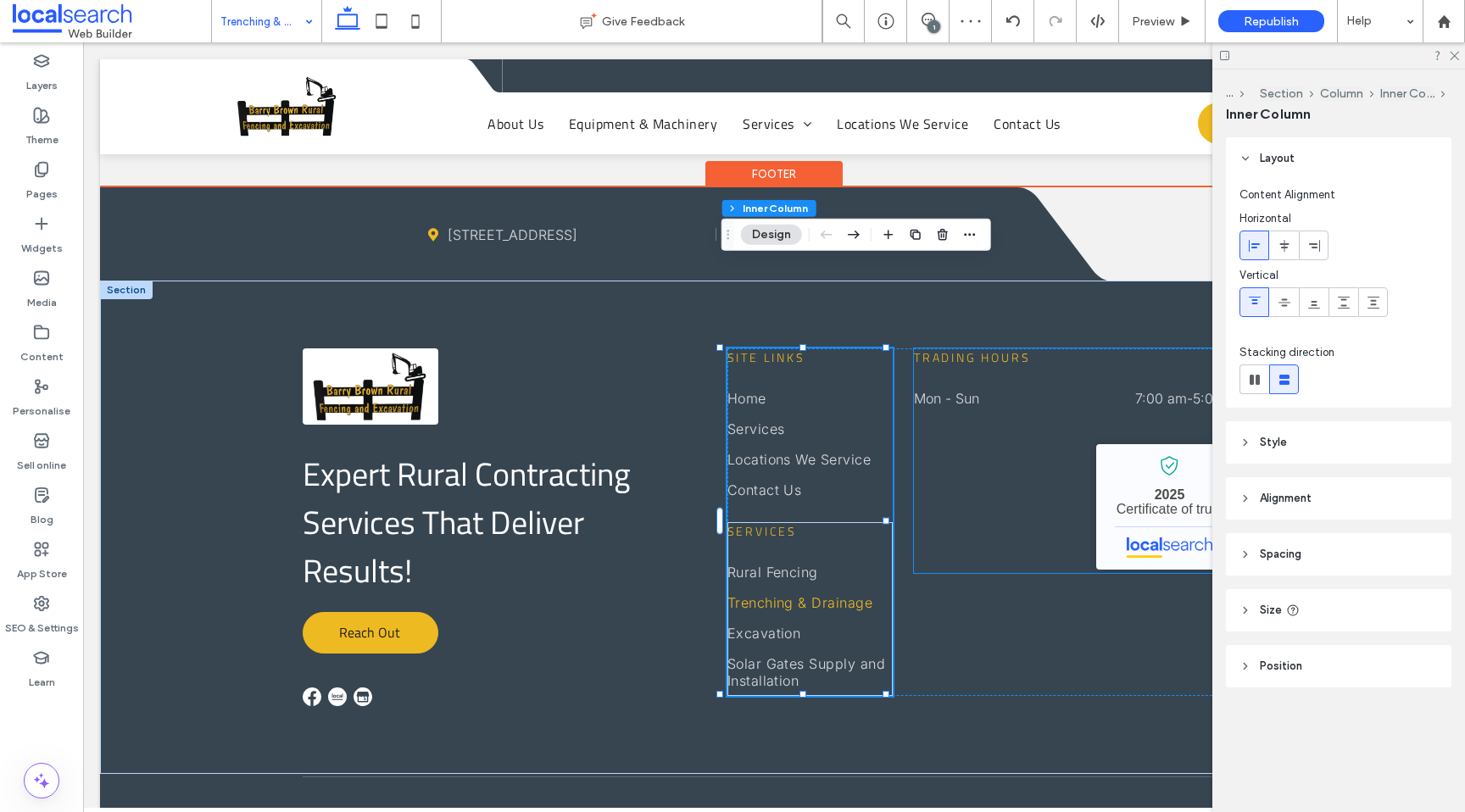
click at [914, 420] on div "Trading Hours Mon - Sun 7:00 am - 5:00 pm Barry Brown Rural Contracting Service…" at bounding box center [1080, 460] width 332 height 224
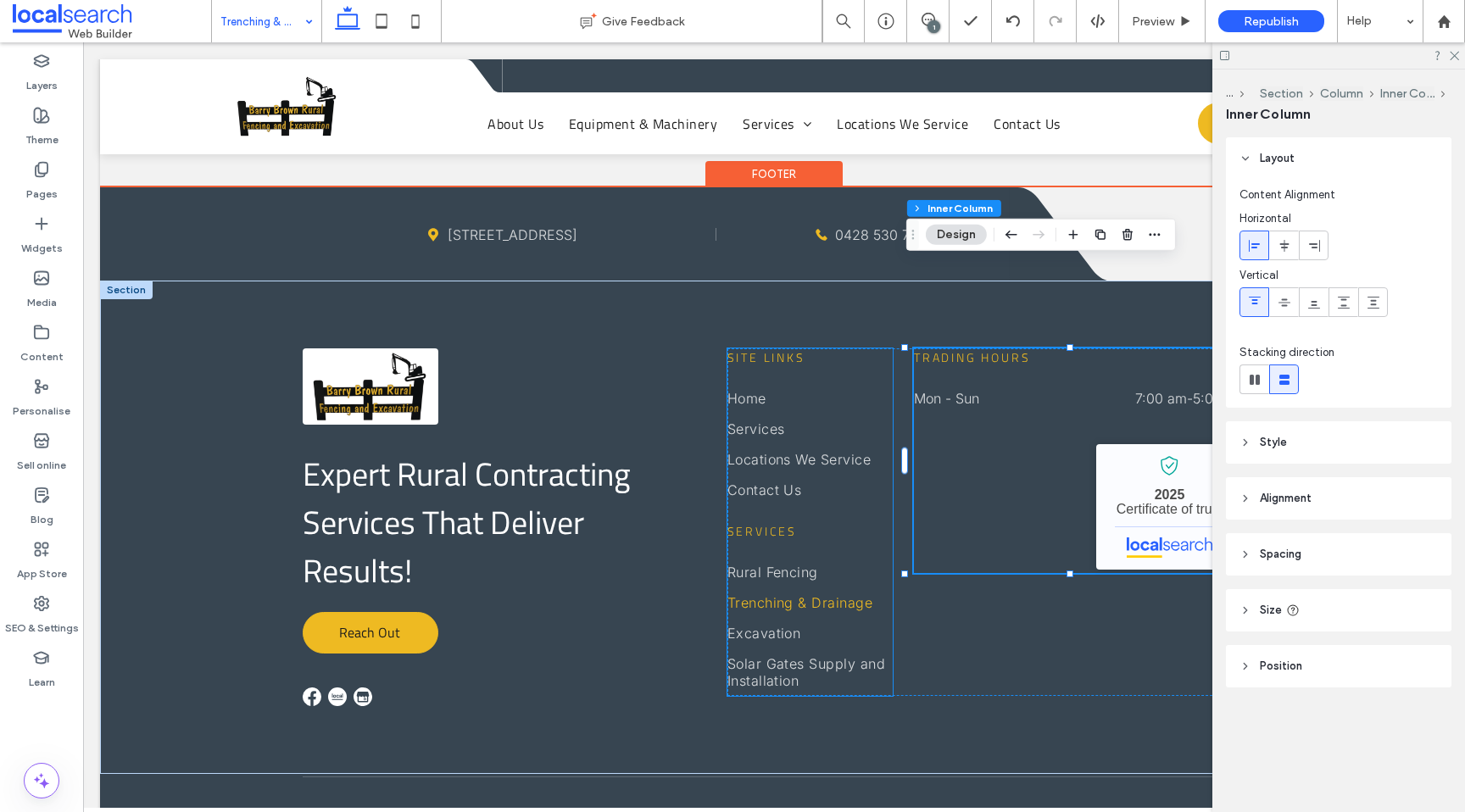
click at [824, 433] on div "Site links Home Services Locations We Service Contact Us Services Rural Fencing…" at bounding box center [810, 521] width 167 height 347
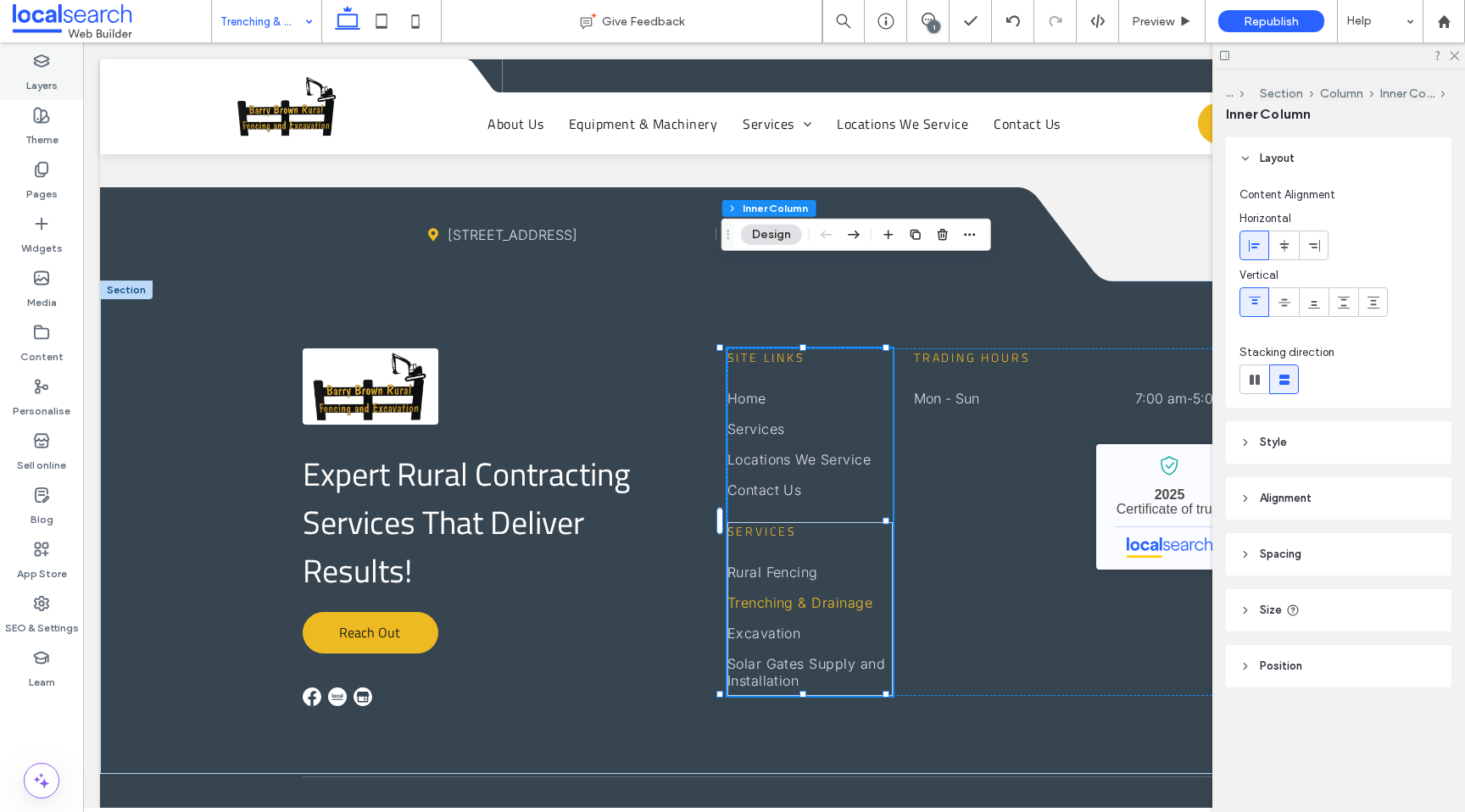
click at [42, 61] on use at bounding box center [41, 60] width 14 height 11
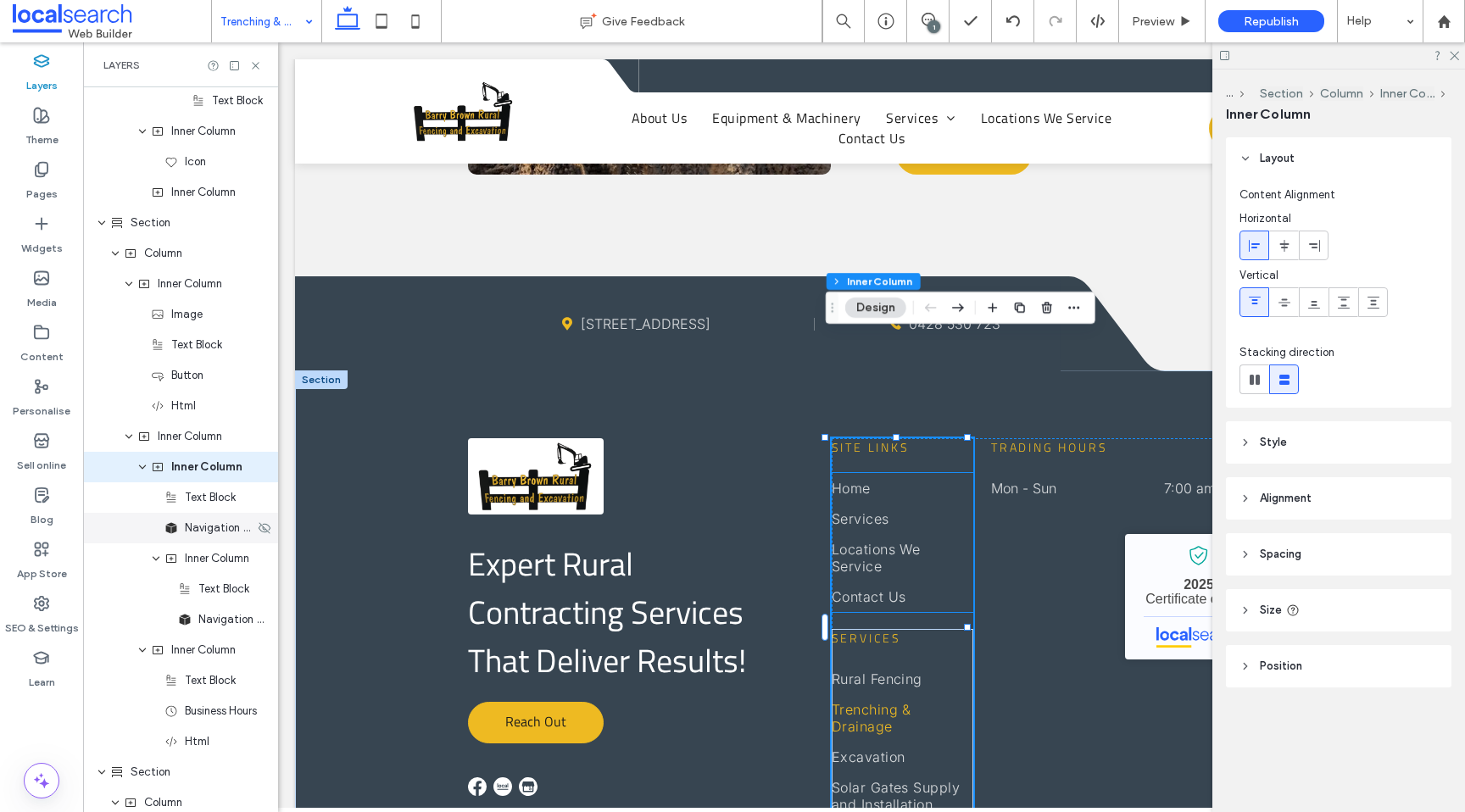
scroll to position [3313, 0]
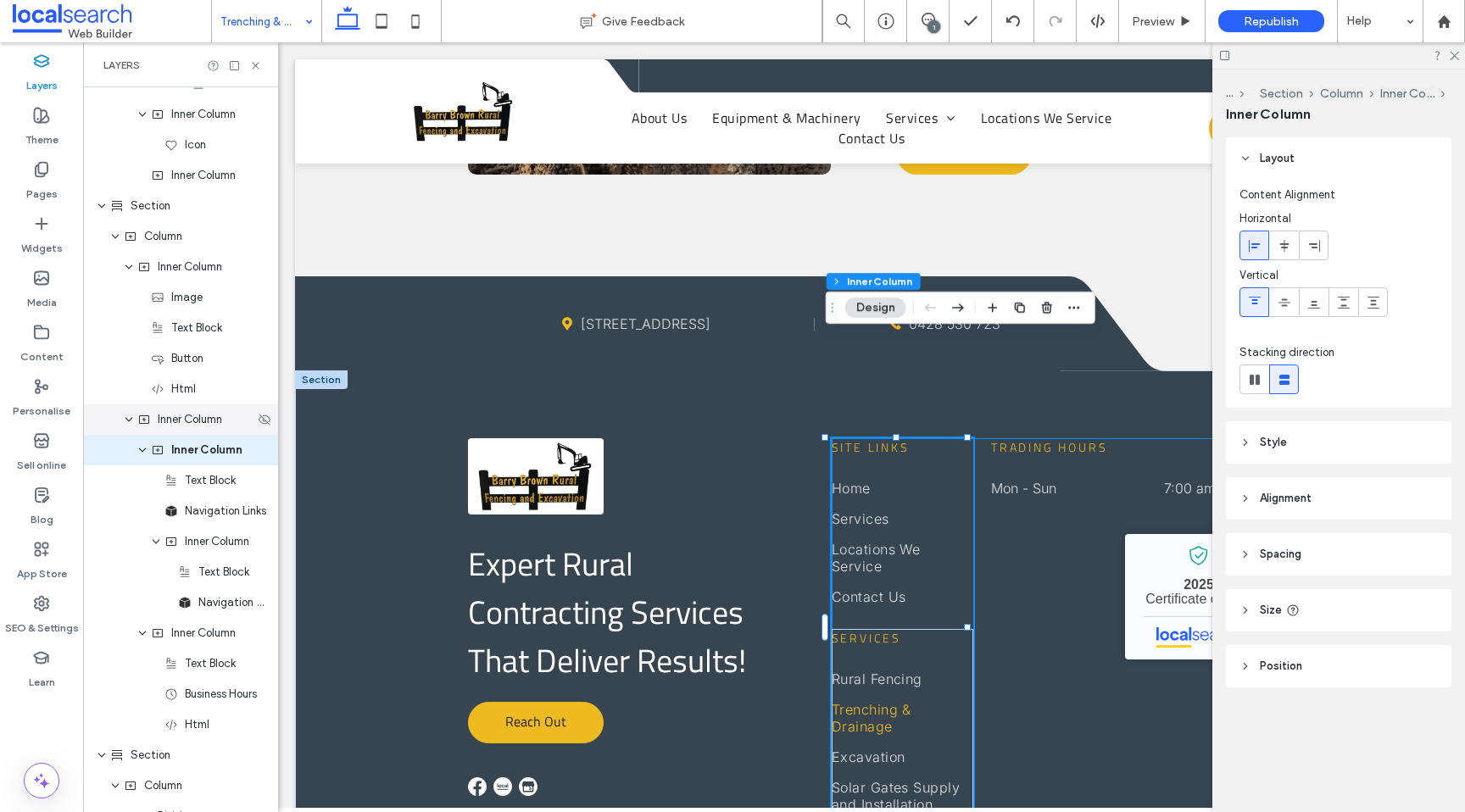
click at [189, 423] on span "Inner Column" at bounding box center [190, 419] width 64 height 17
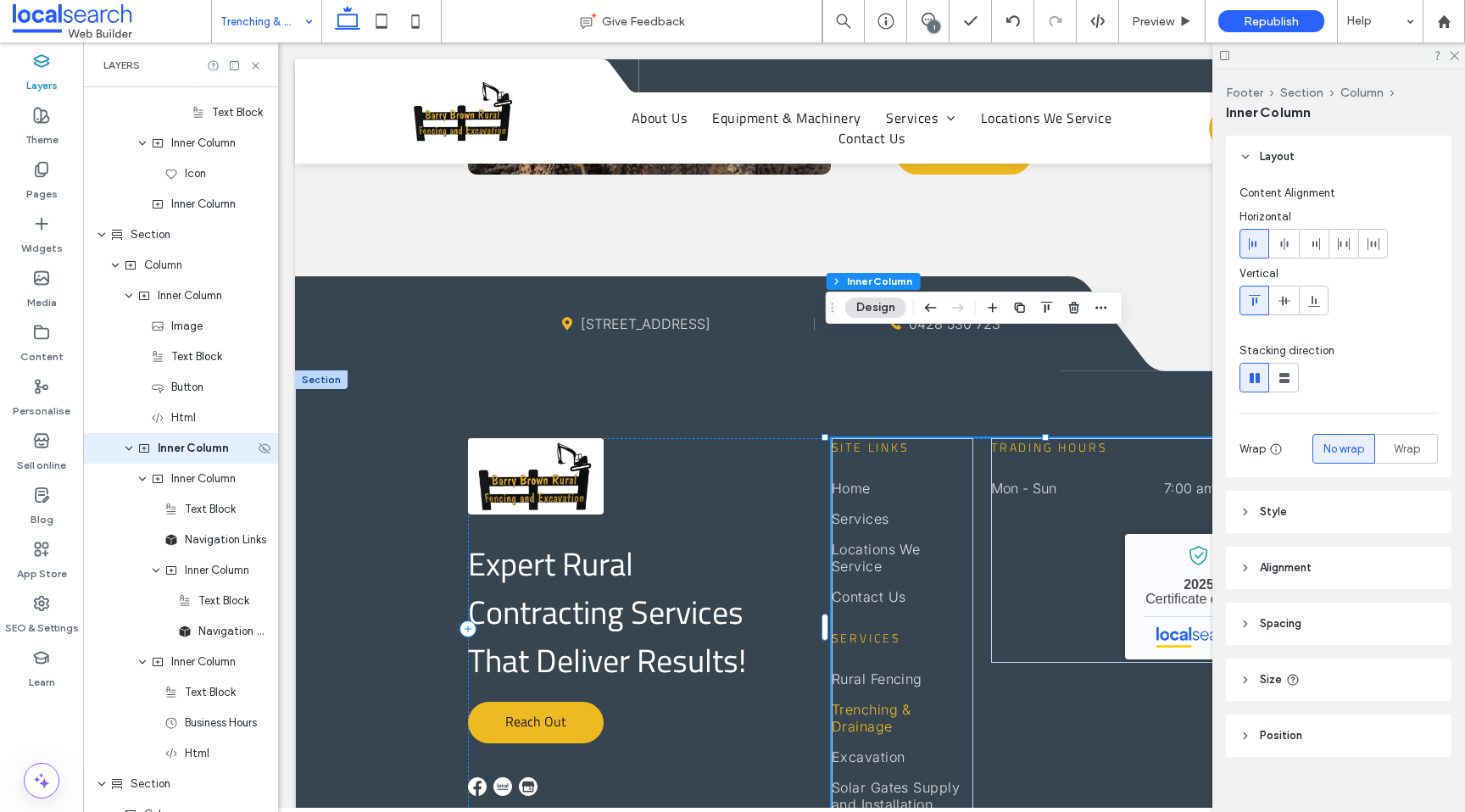
scroll to position [3283, 0]
click at [189, 477] on span "Inner Column" at bounding box center [203, 481] width 64 height 17
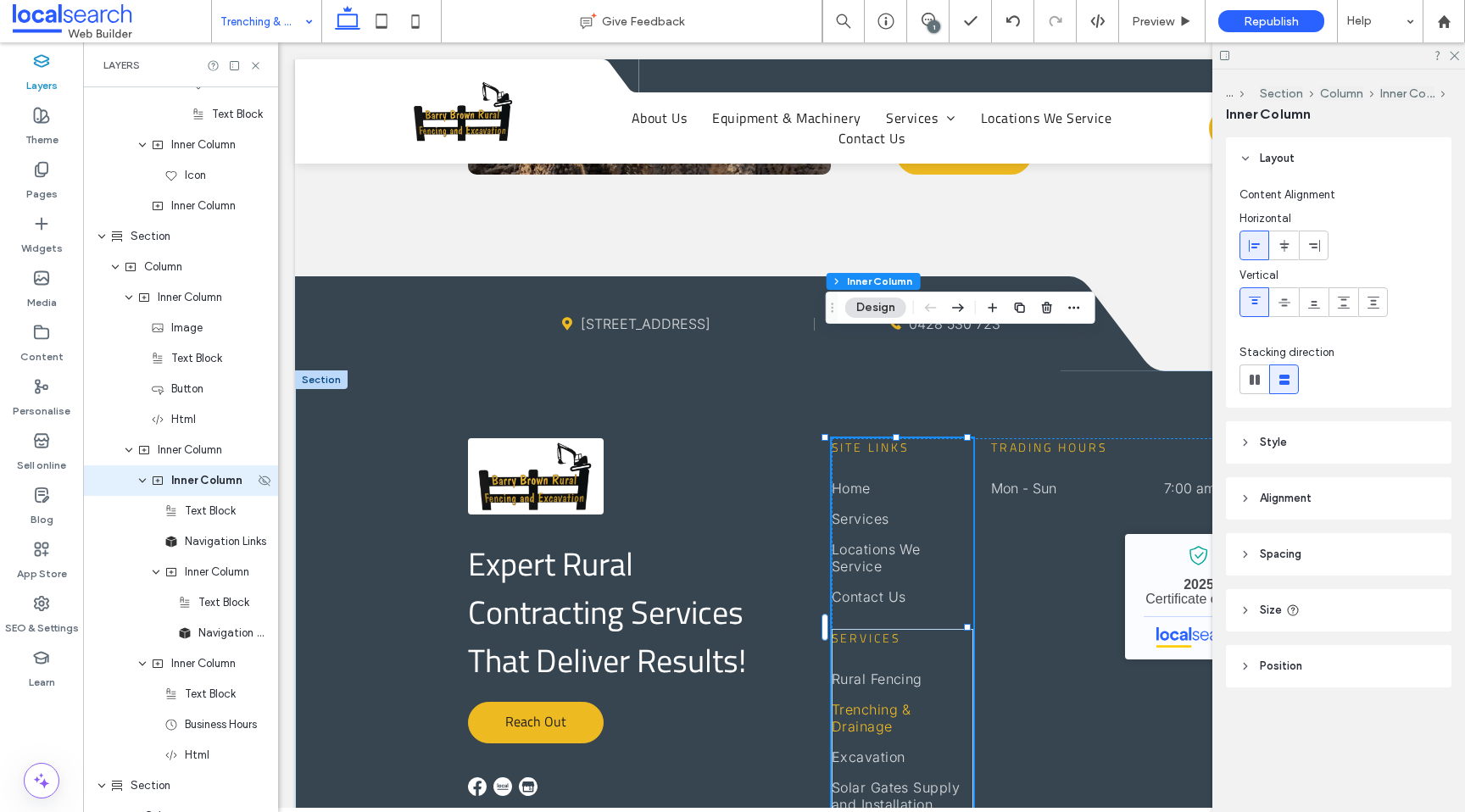
scroll to position [3313, 0]
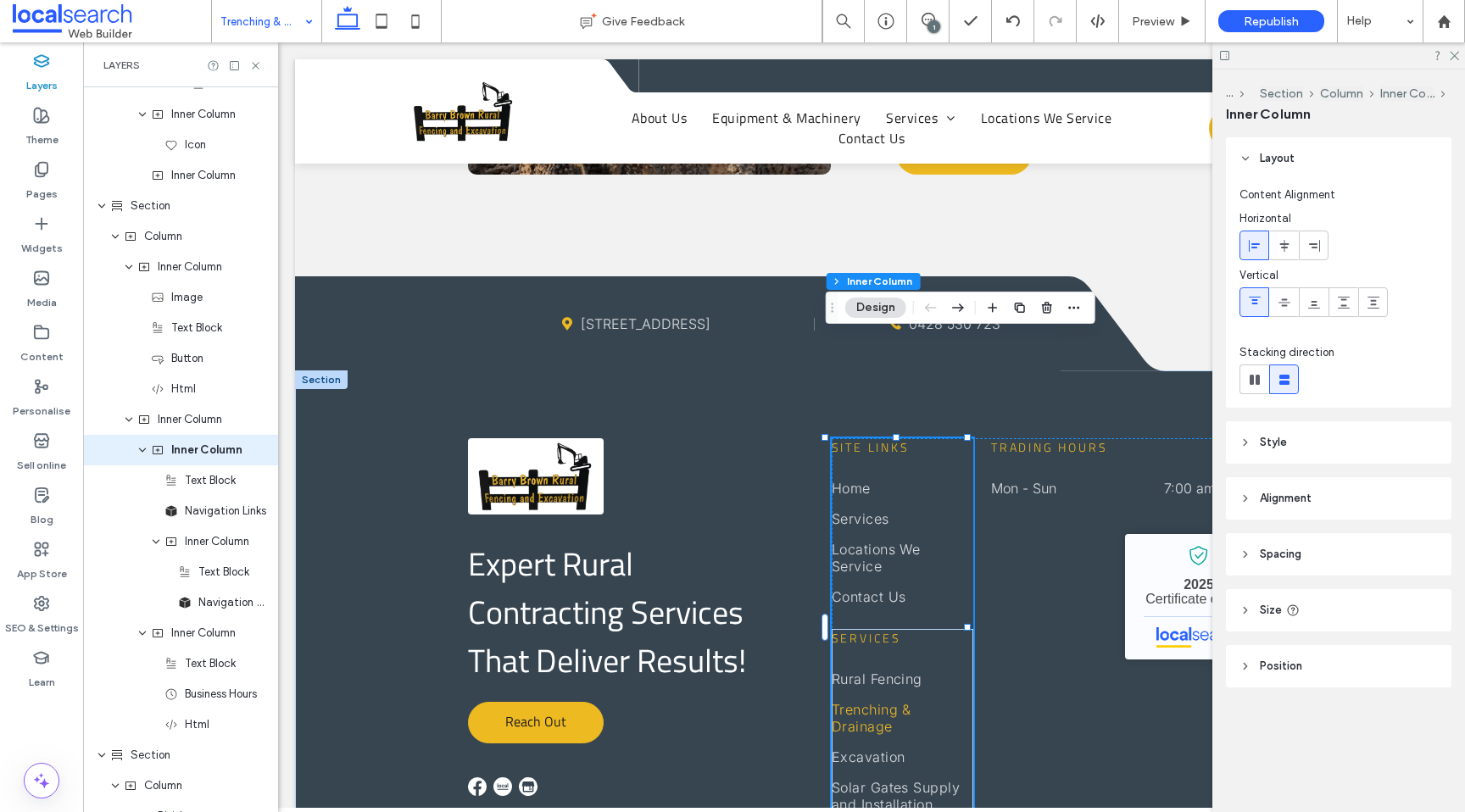
click at [1340, 604] on header "Size" at bounding box center [1339, 610] width 225 height 42
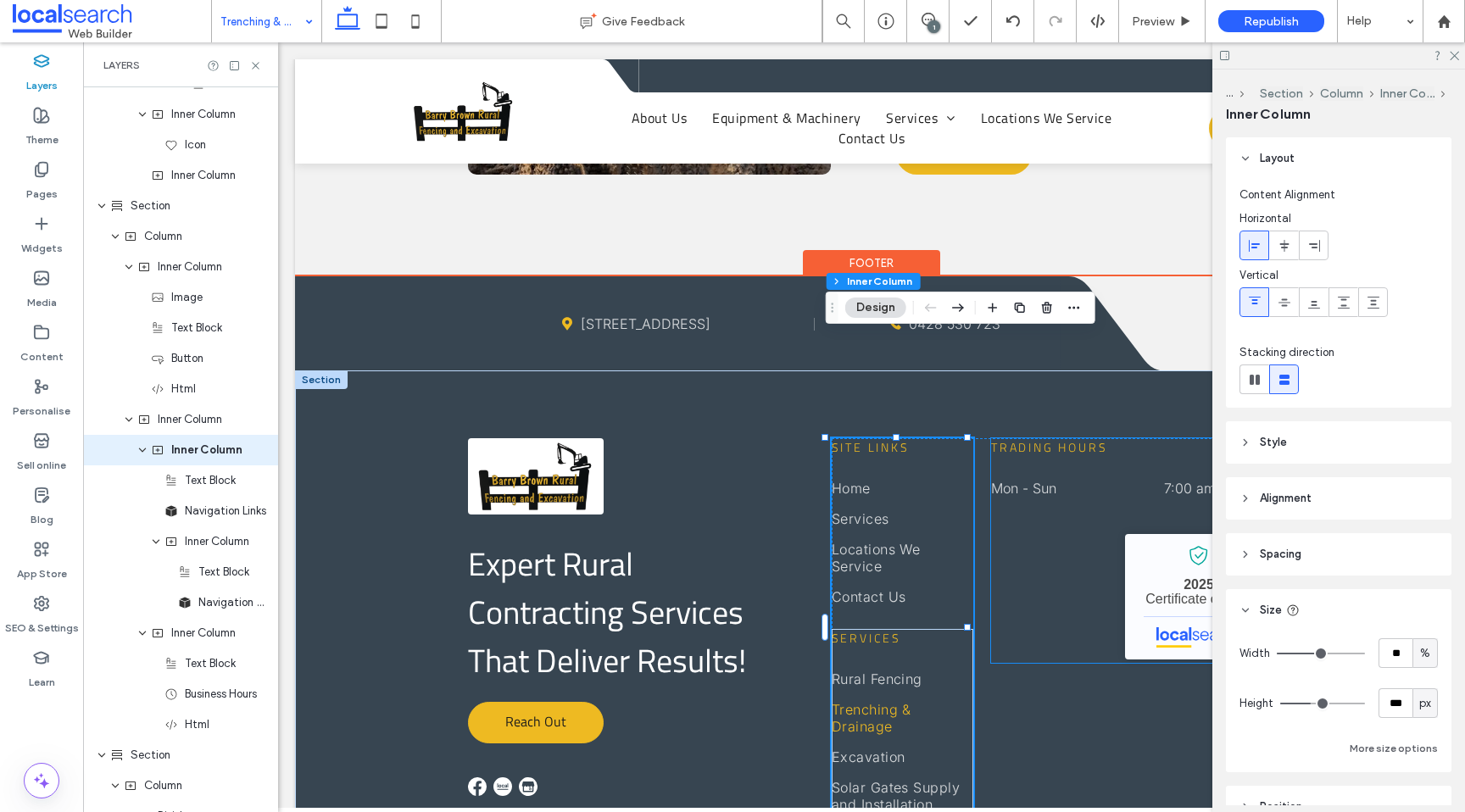
click at [1067, 523] on div "Trading Hours Mon - Sun 7:00 am - 5:00 pm Barry Brown Rural Contracting Service…" at bounding box center [1133, 549] width 284 height 224
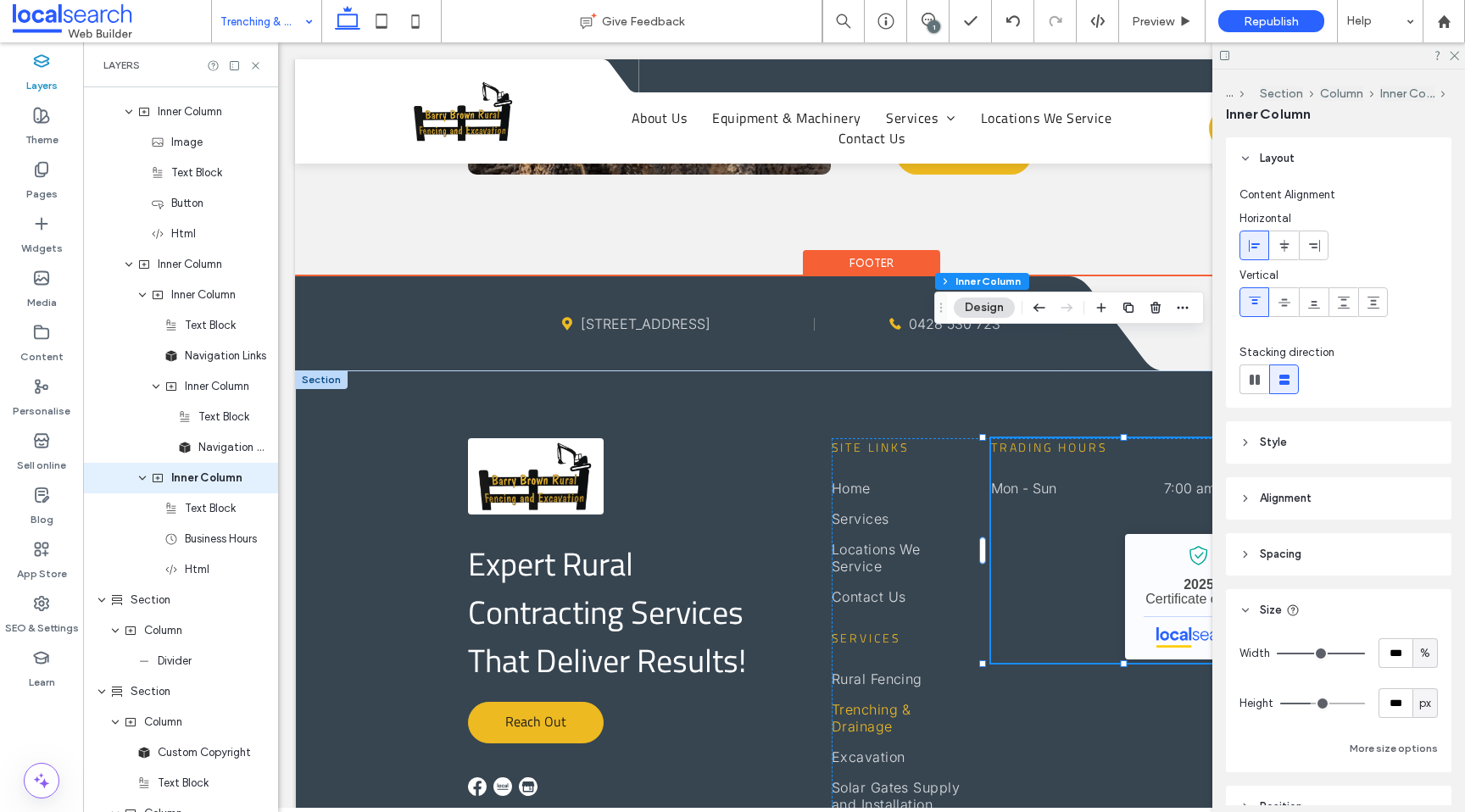
scroll to position [3496, 0]
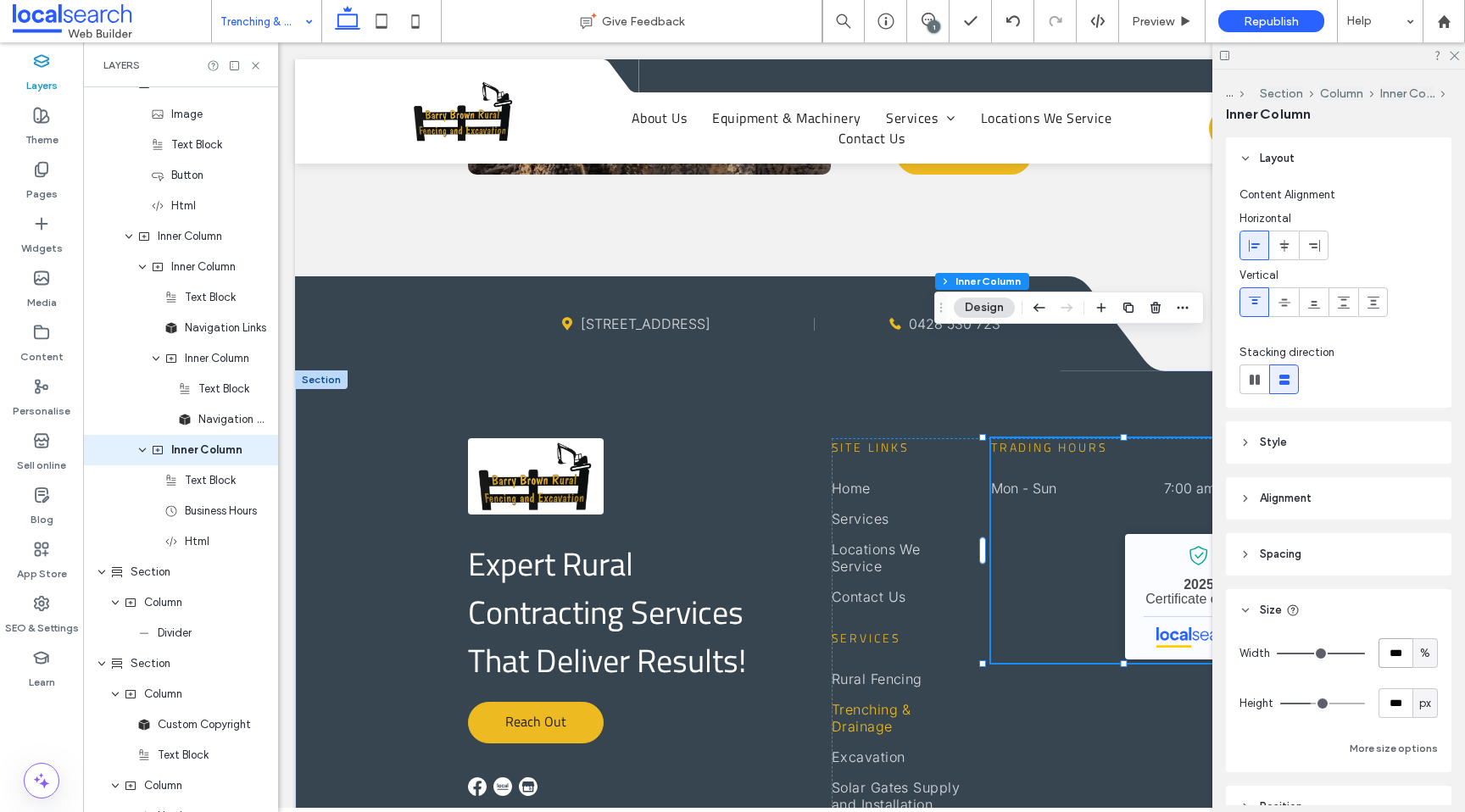
click at [1402, 658] on input "***" at bounding box center [1395, 652] width 34 height 30
type input "**"
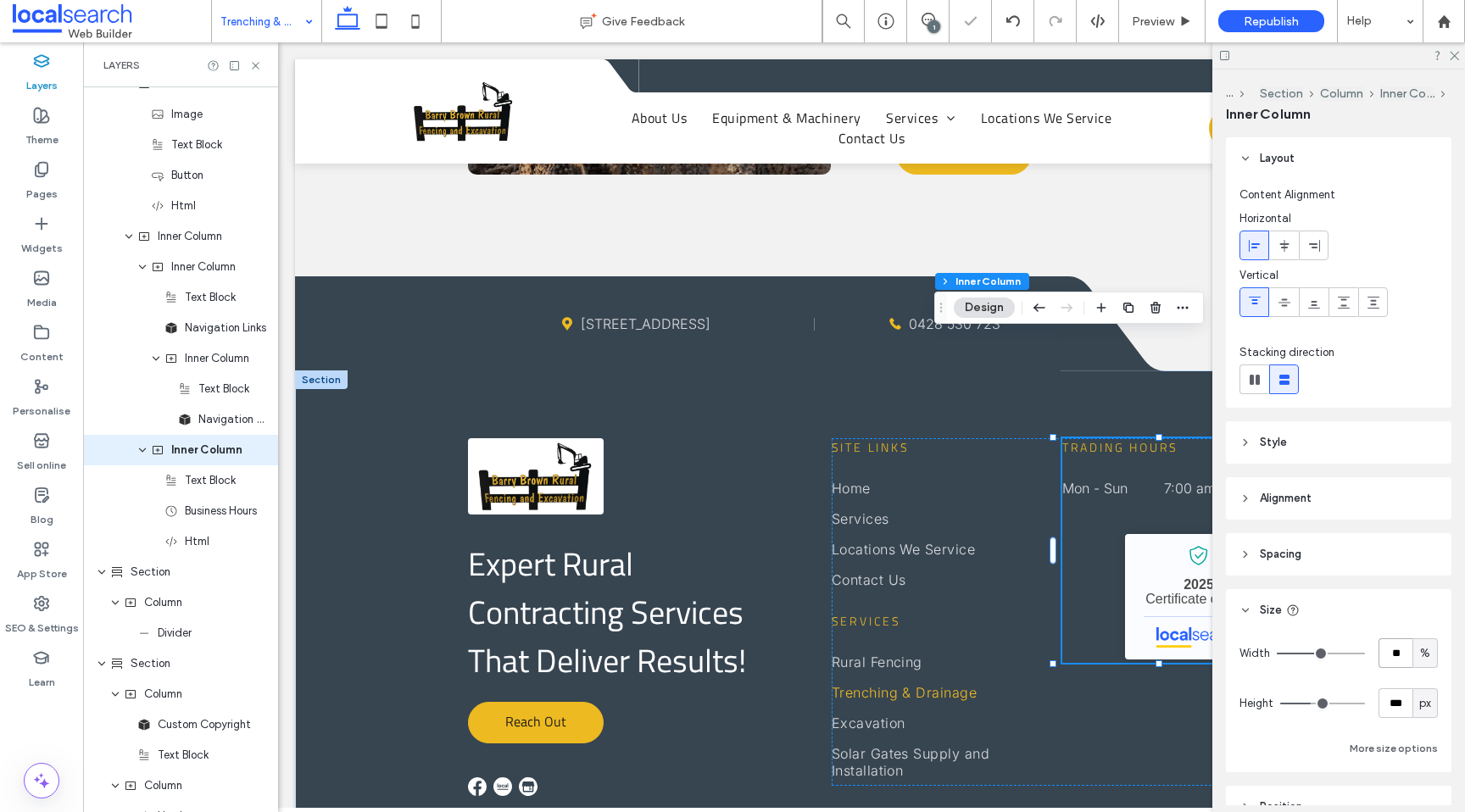
type input "*"
type input "**"
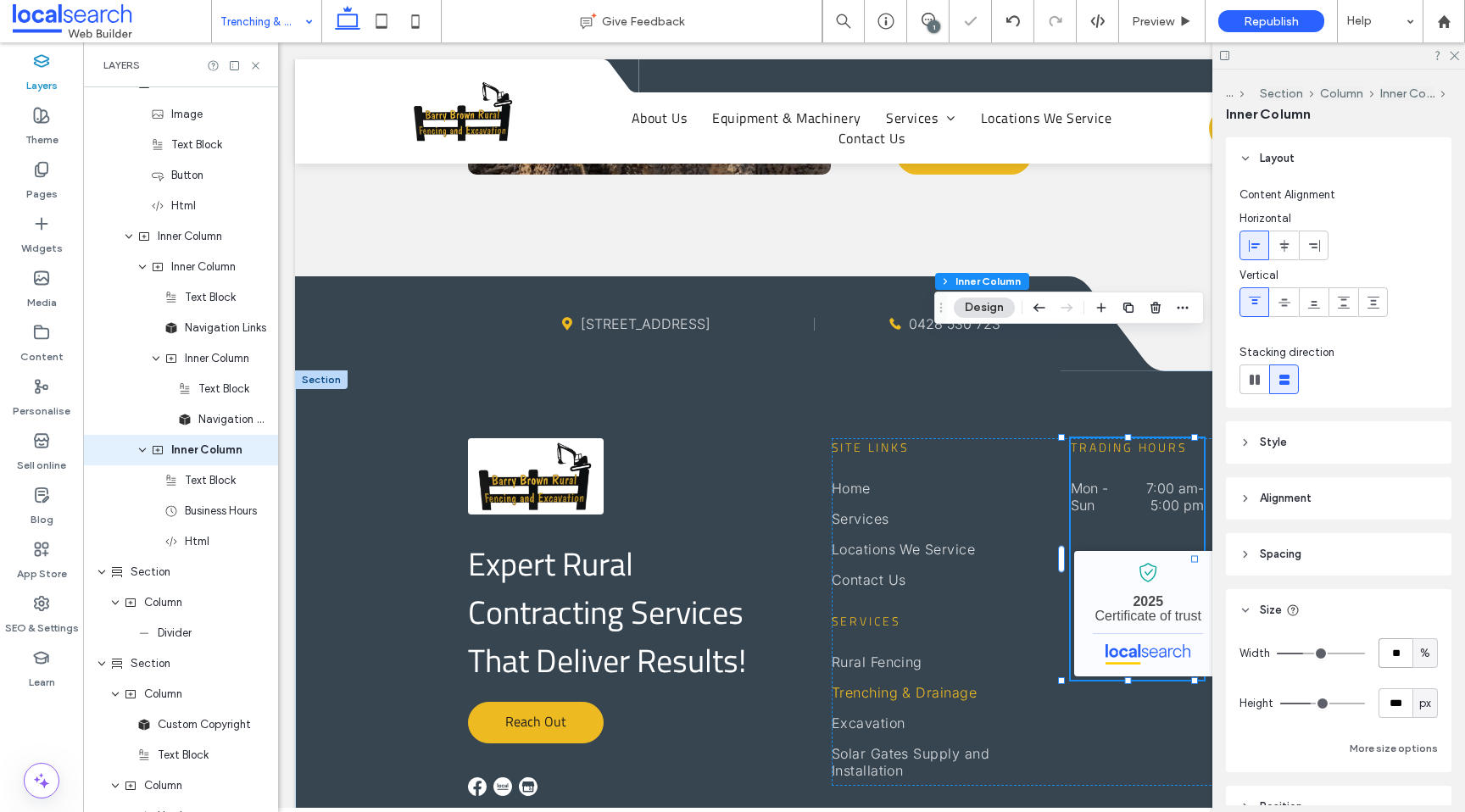
type input "*"
type input "**"
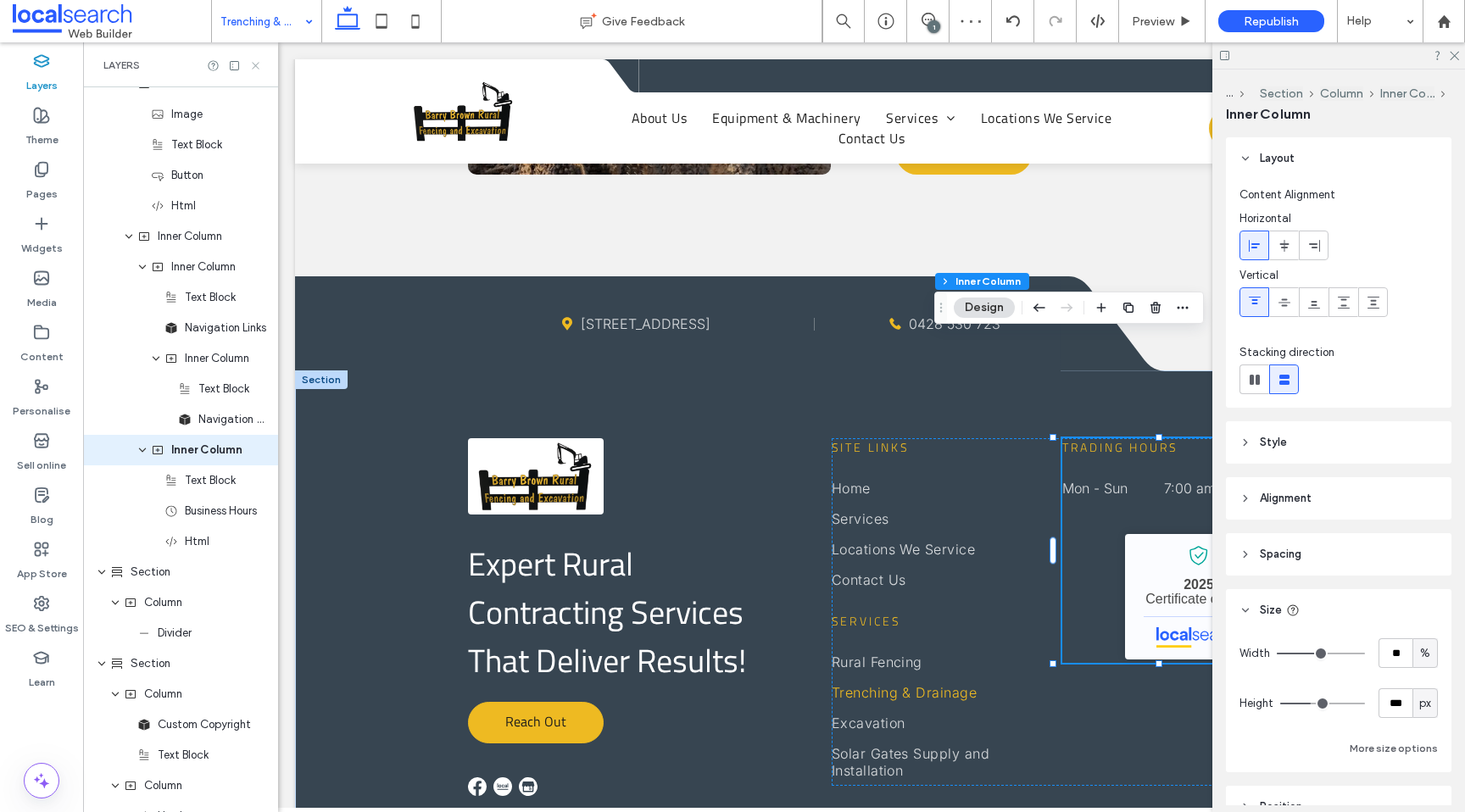
click at [257, 67] on use at bounding box center [255, 64] width 7 height 7
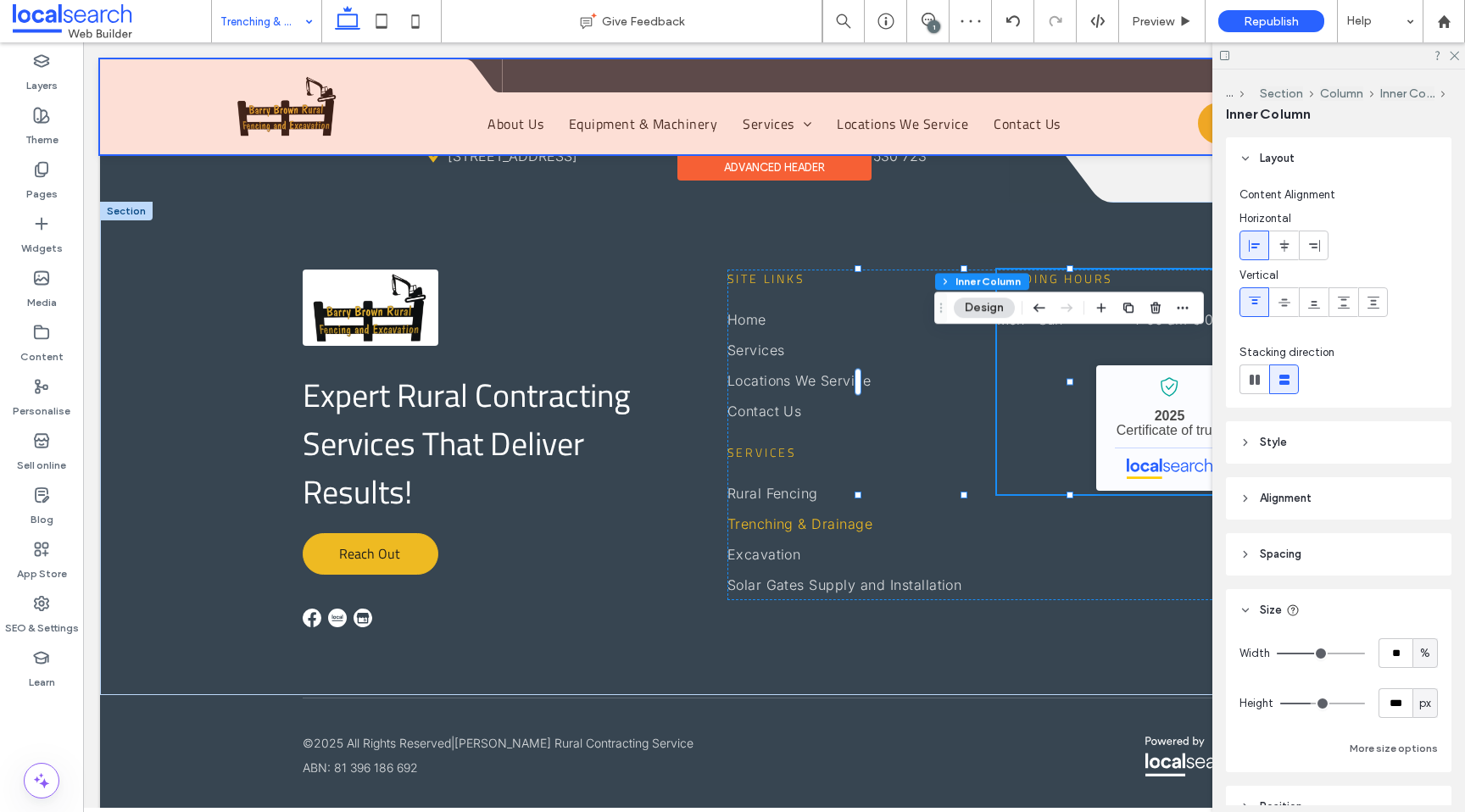
scroll to position [3551, 0]
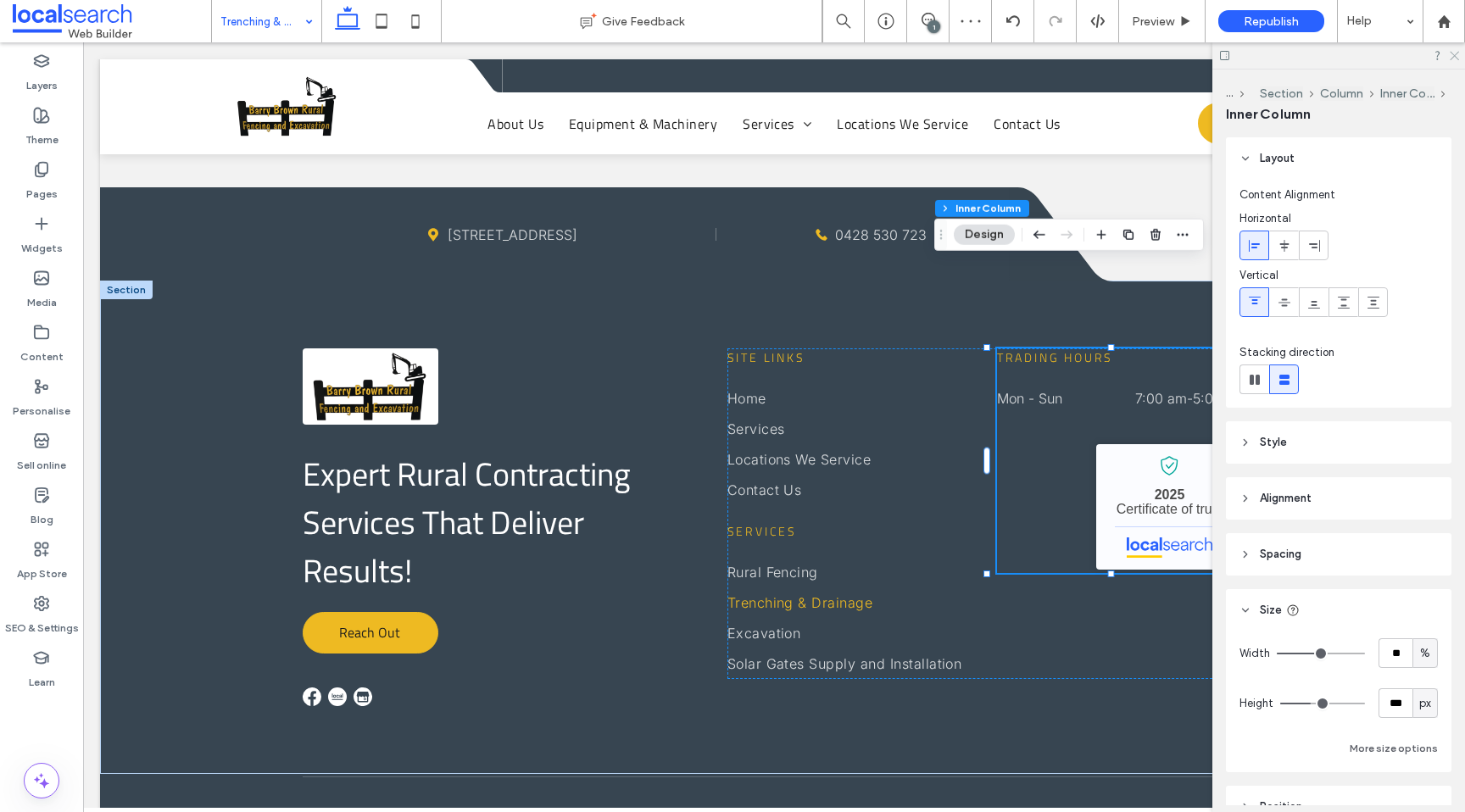
click at [1453, 53] on icon at bounding box center [1452, 54] width 11 height 11
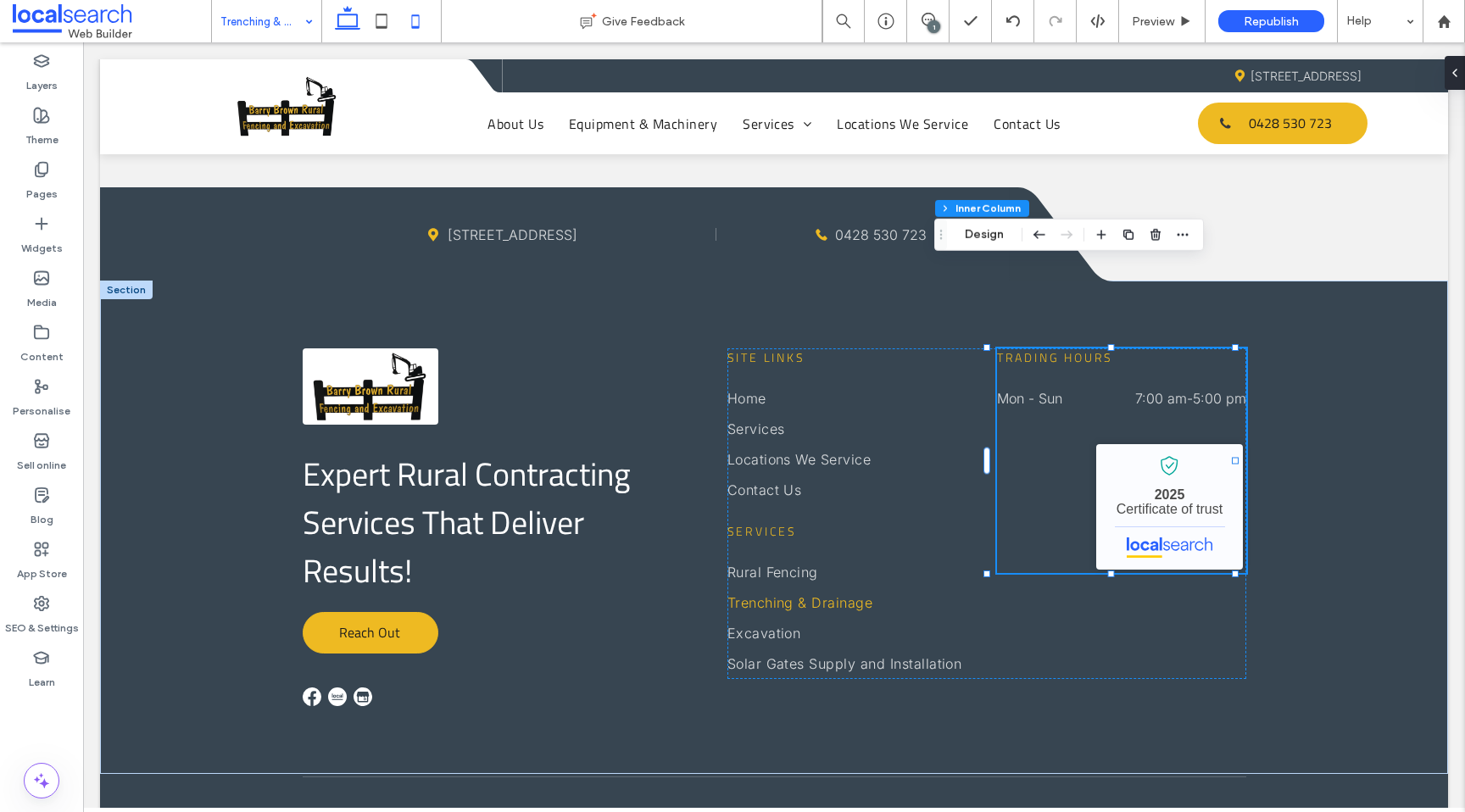
click at [409, 17] on icon at bounding box center [415, 20] width 34 height 34
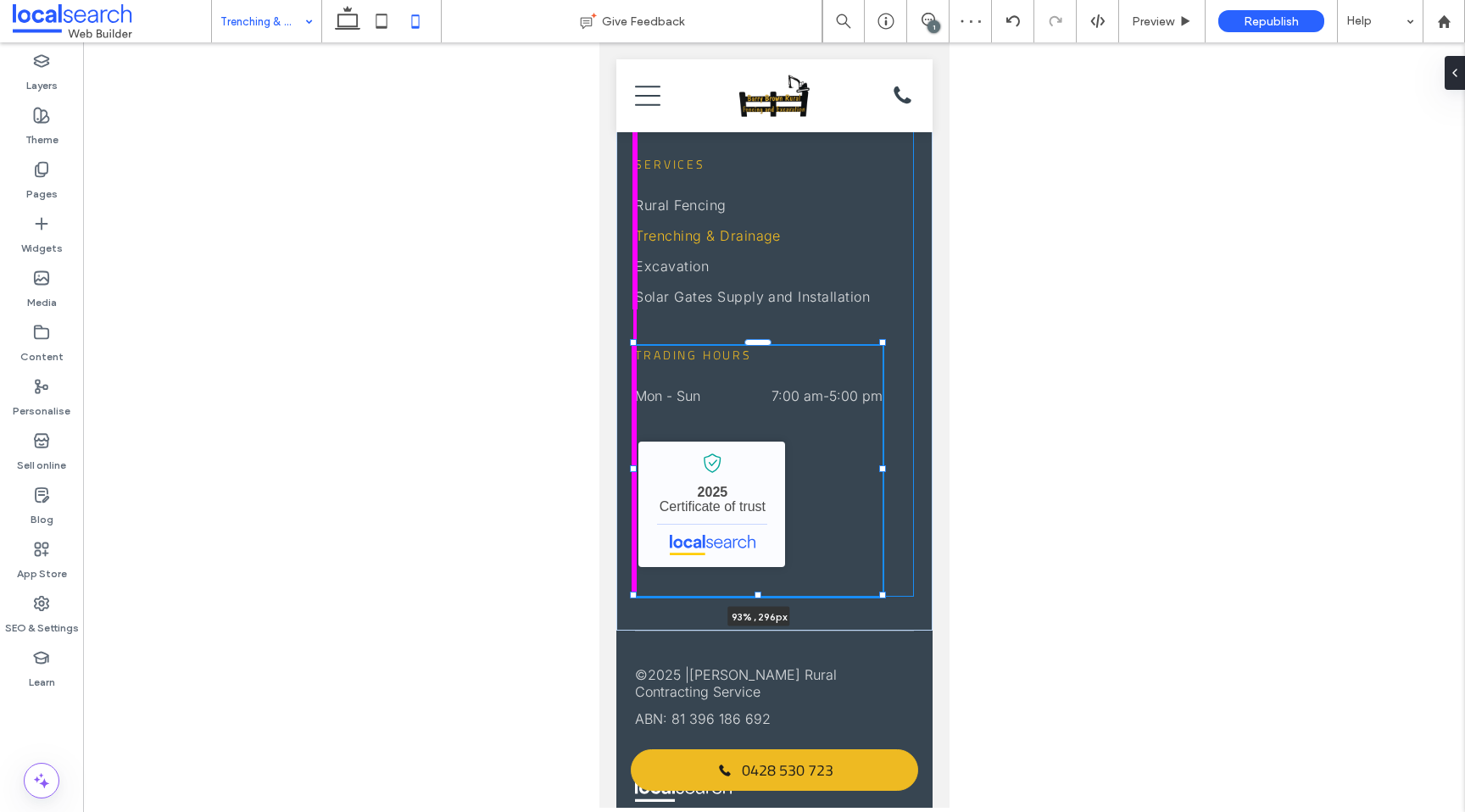
scroll to position [90, 0]
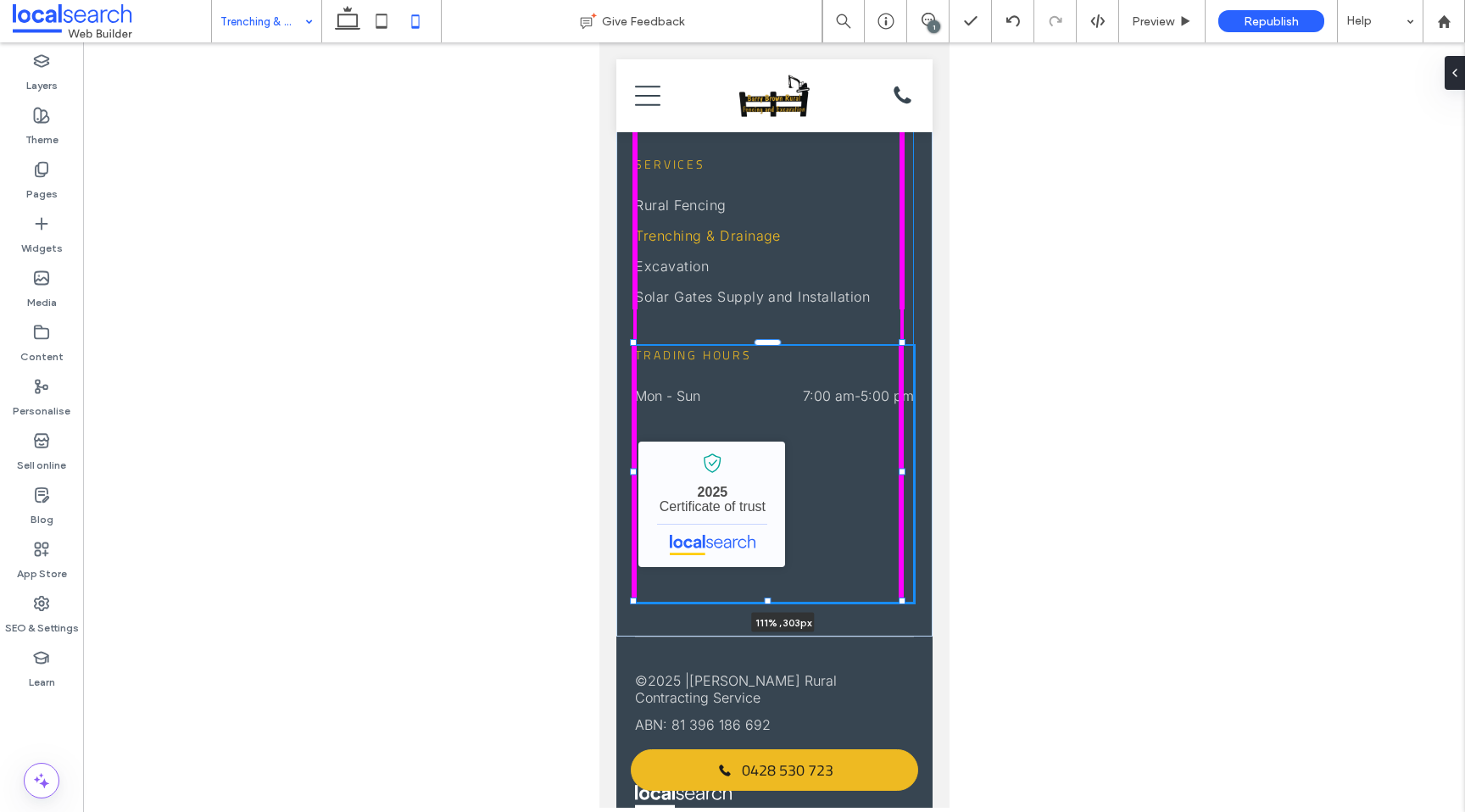
drag, startPoint x: 769, startPoint y: 306, endPoint x: 932, endPoint y: 291, distance: 163.7
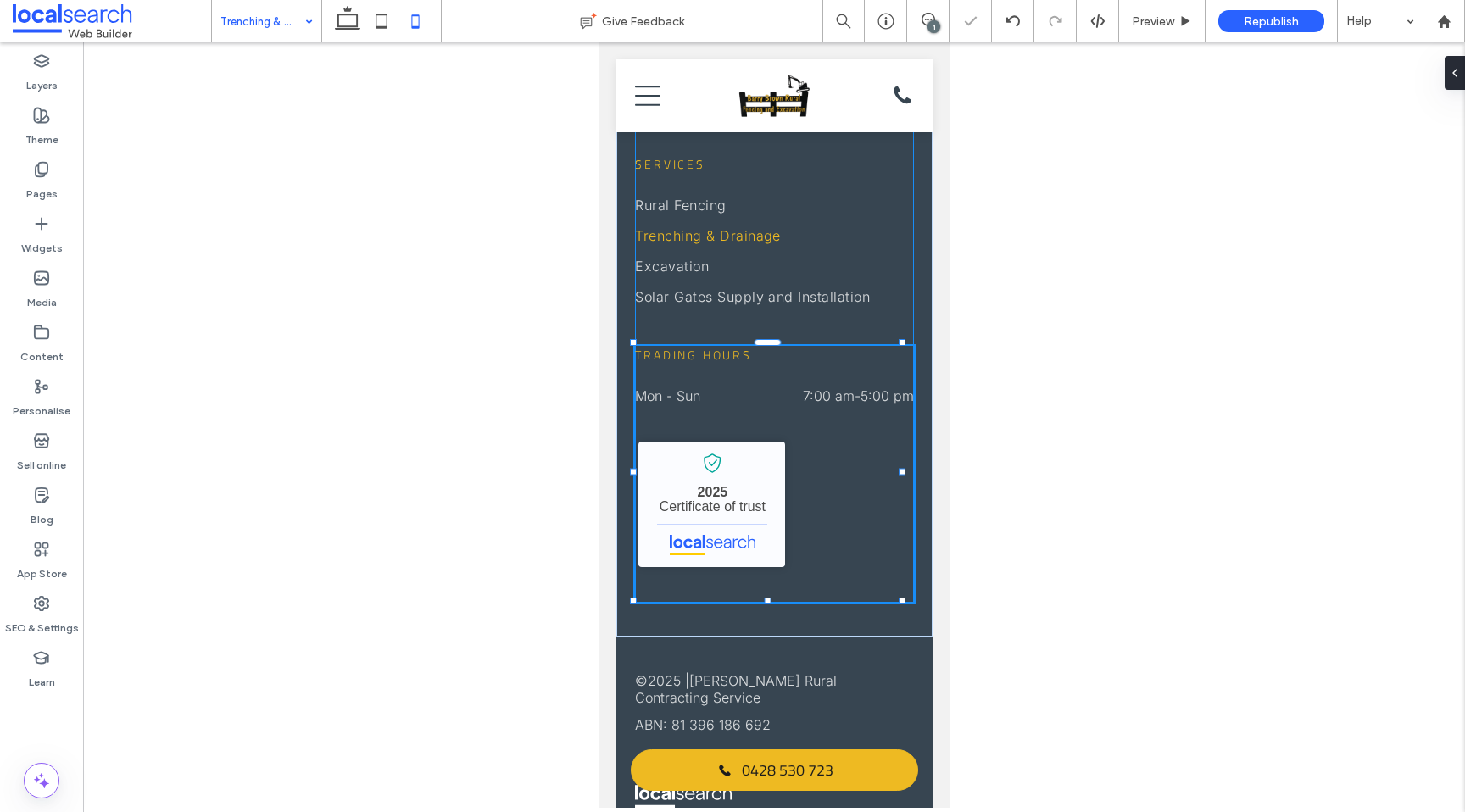
type input "***"
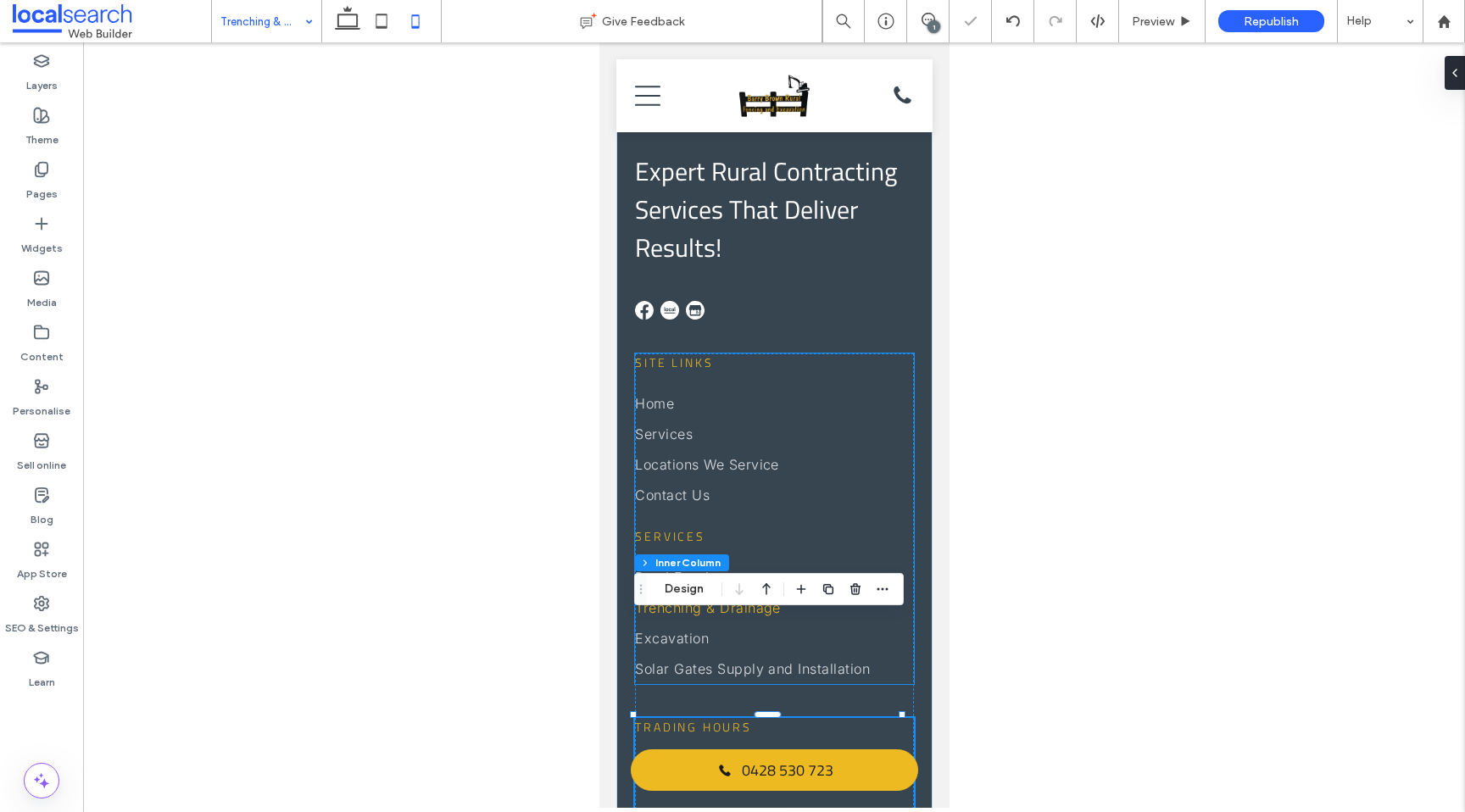
scroll to position [4214, 0]
